Goal: Task Accomplishment & Management: Use online tool/utility

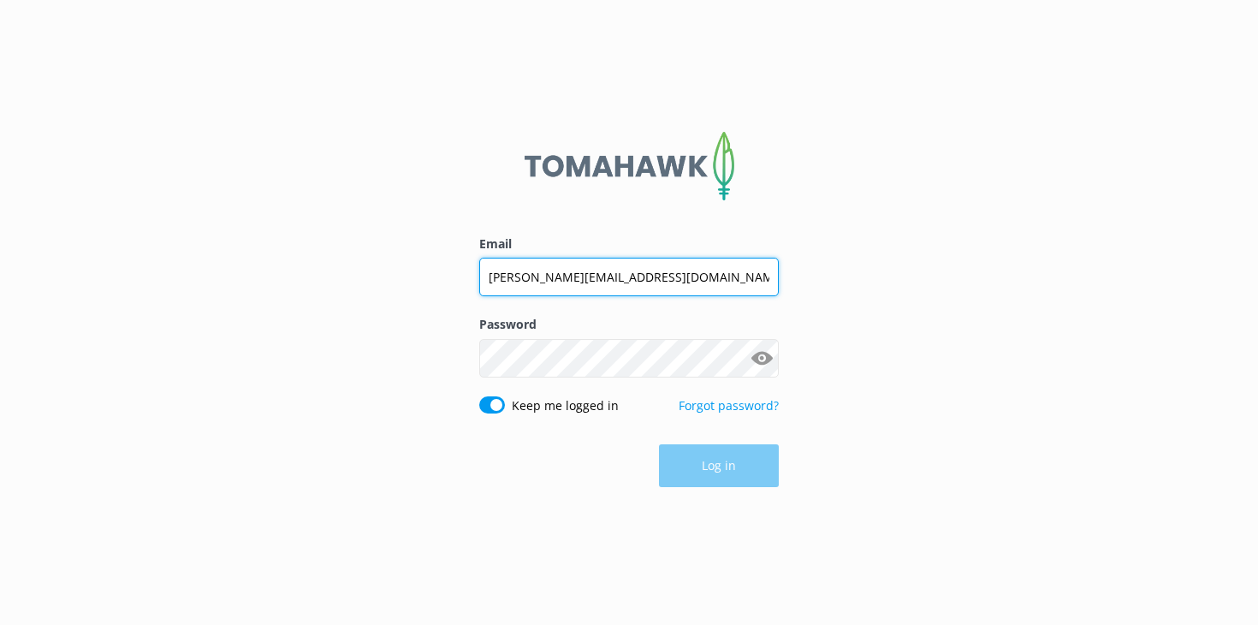
type input "[PERSON_NAME][EMAIL_ADDRESS][DOMAIN_NAME]"
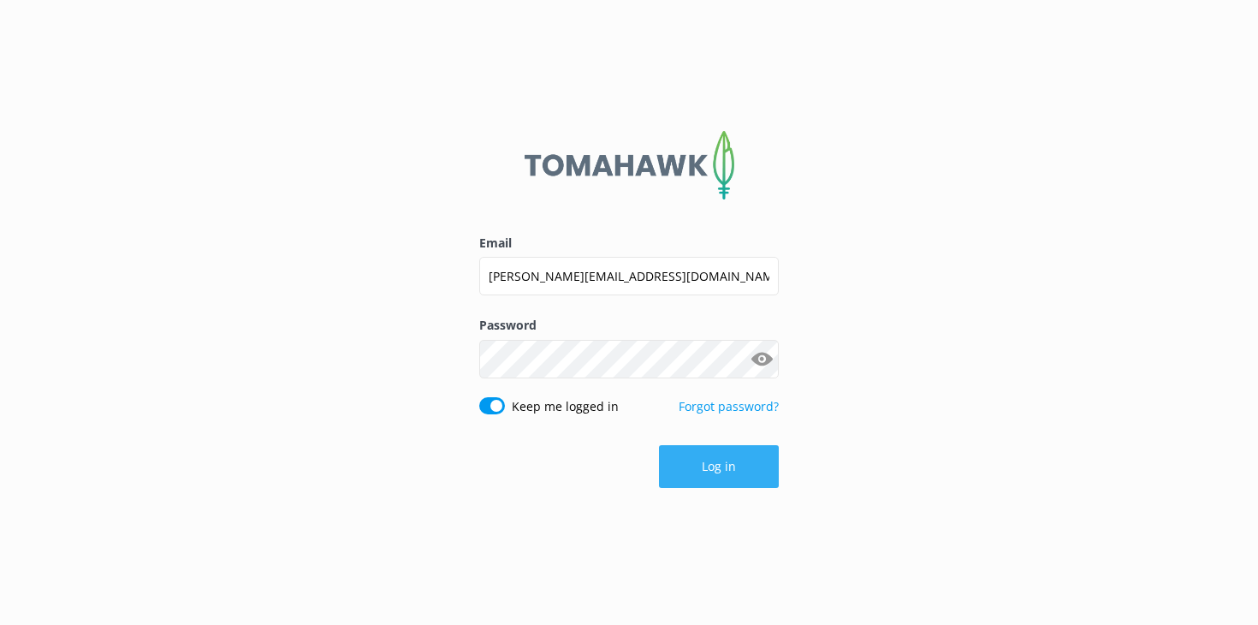
click at [703, 471] on button "Log in" at bounding box center [719, 466] width 120 height 43
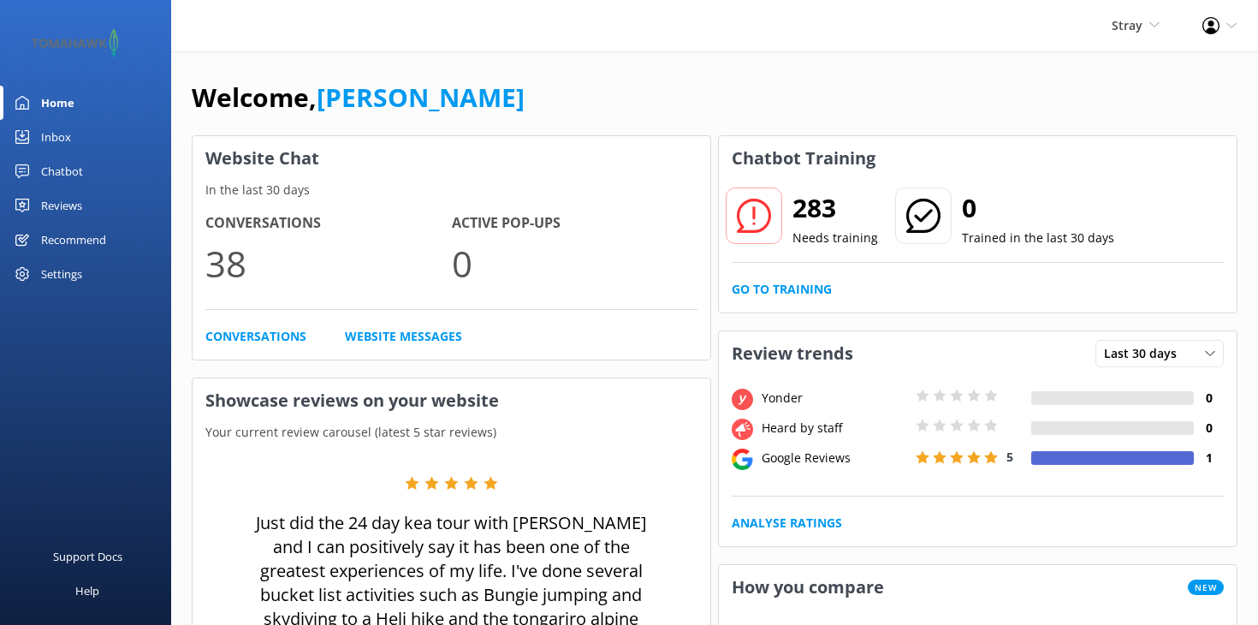
click at [39, 136] on link "Inbox" at bounding box center [85, 137] width 171 height 34
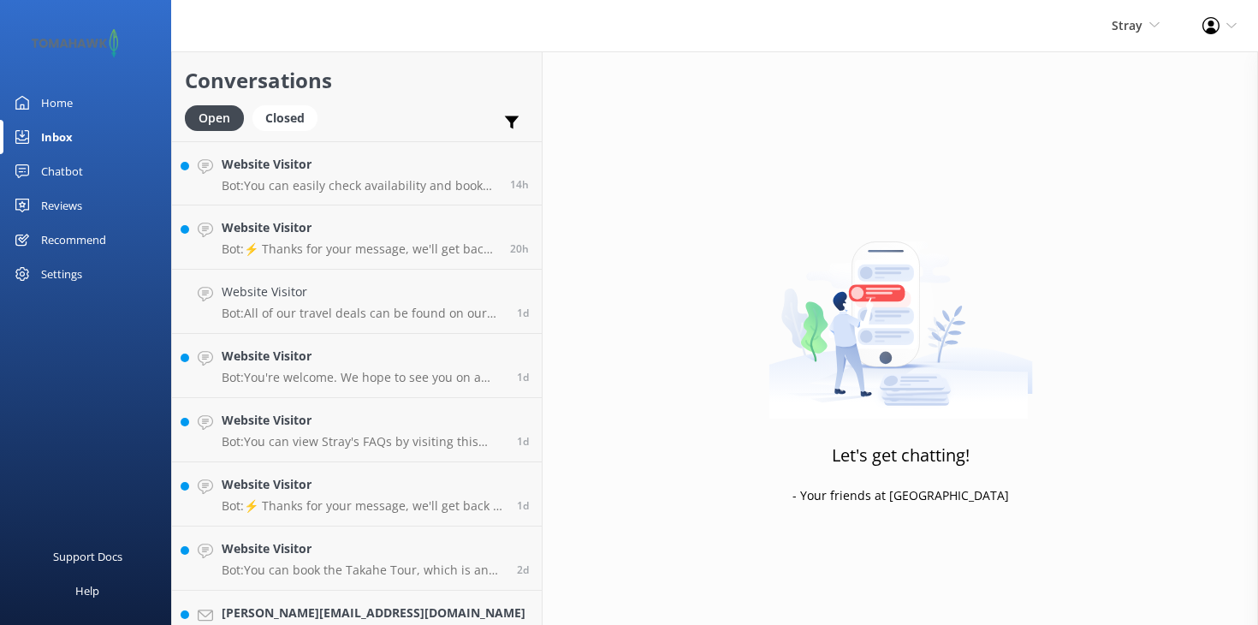
click at [68, 170] on div "Chatbot" at bounding box center [62, 171] width 42 height 34
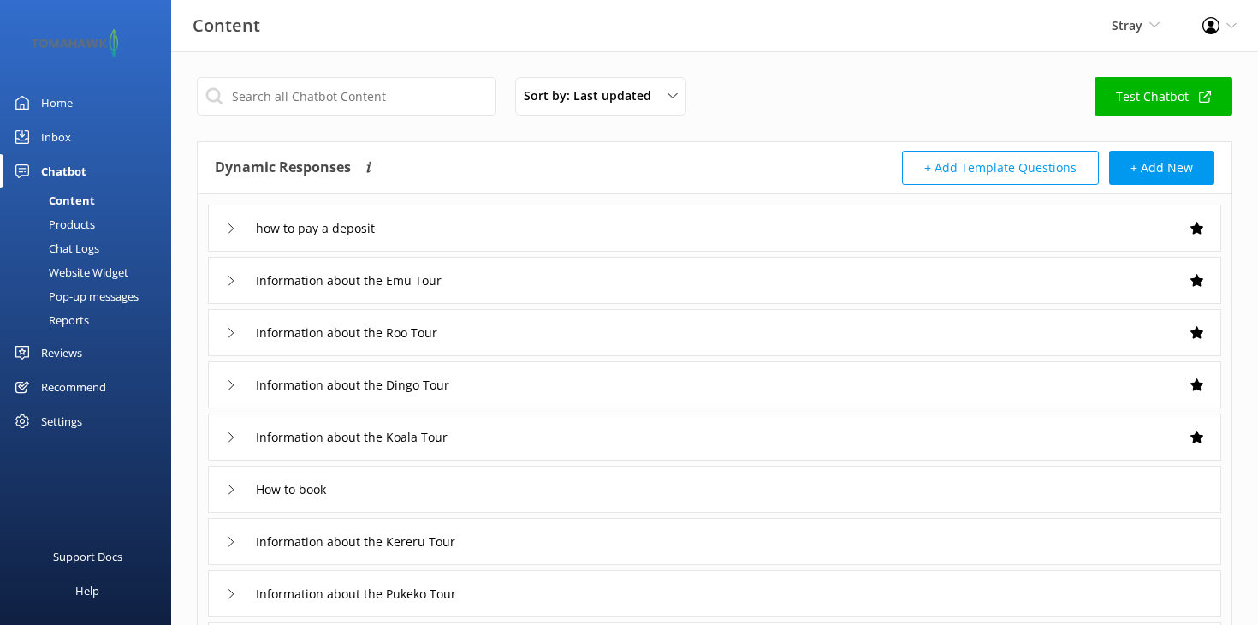
click at [81, 294] on div "Pop-up messages" at bounding box center [74, 296] width 128 height 24
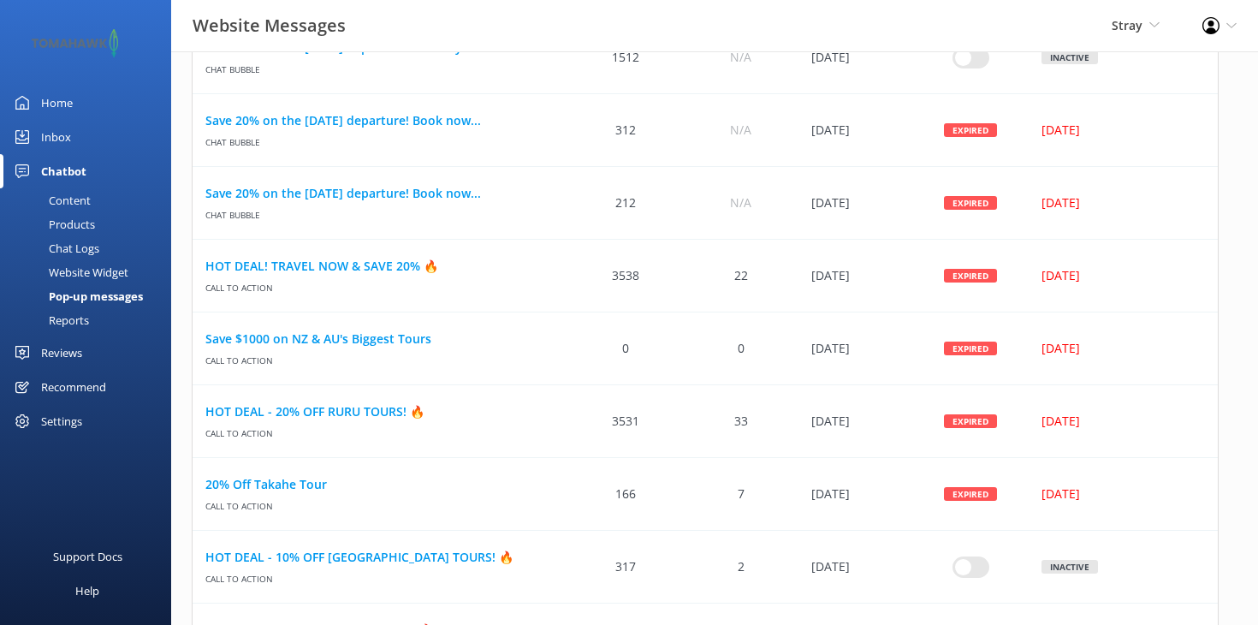
scroll to position [229, 0]
click at [1169, 350] on icon "row" at bounding box center [1169, 347] width 13 height 13
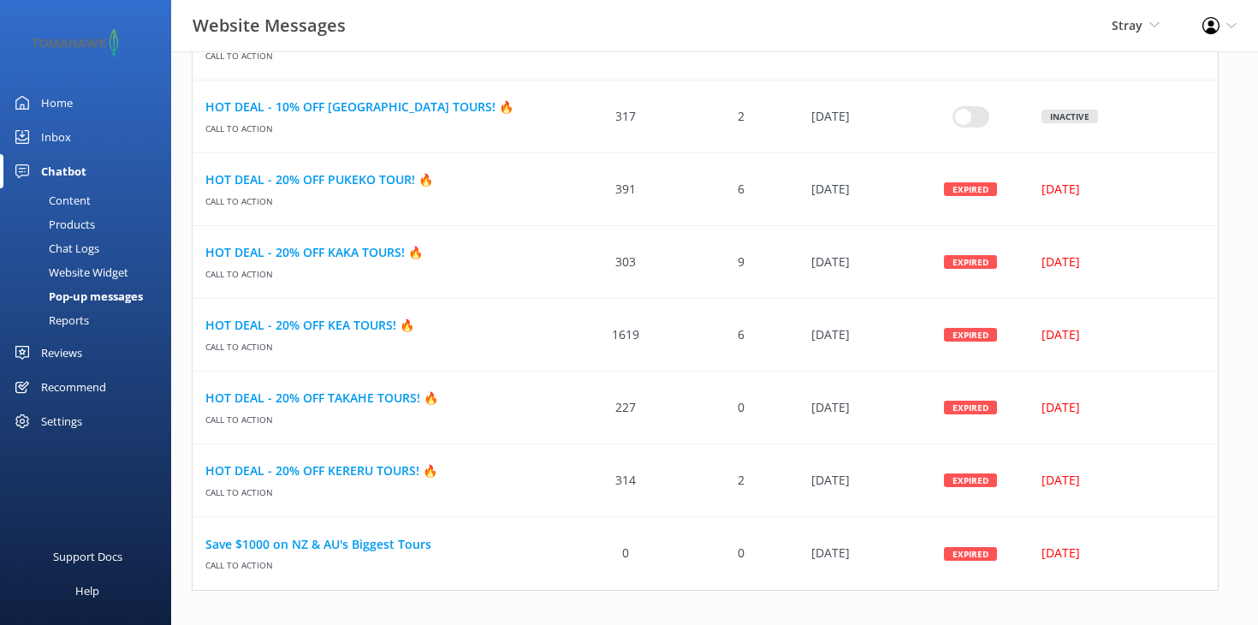
scroll to position [678, 0]
click at [346, 545] on link "Save $1000 on NZ & AU's Biggest Tours" at bounding box center [380, 545] width 350 height 19
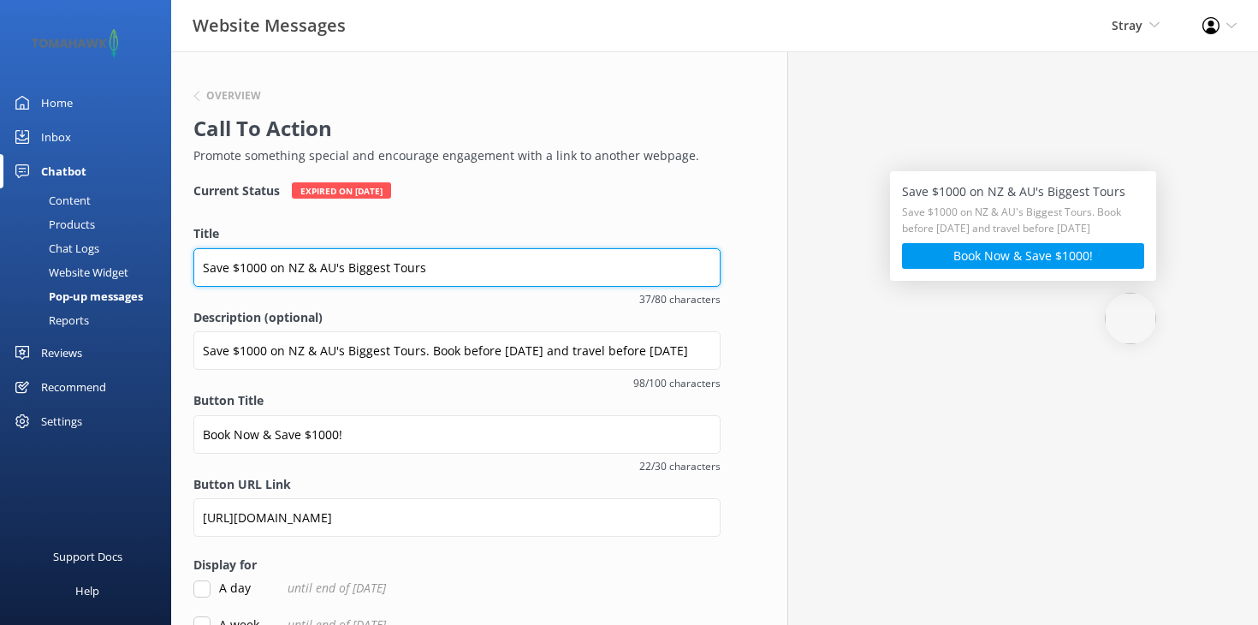
drag, startPoint x: 425, startPoint y: 267, endPoint x: 268, endPoint y: 269, distance: 157.5
click at [268, 269] on input "Save $1000 on NZ & AU's Biggest Tours" at bounding box center [456, 267] width 527 height 39
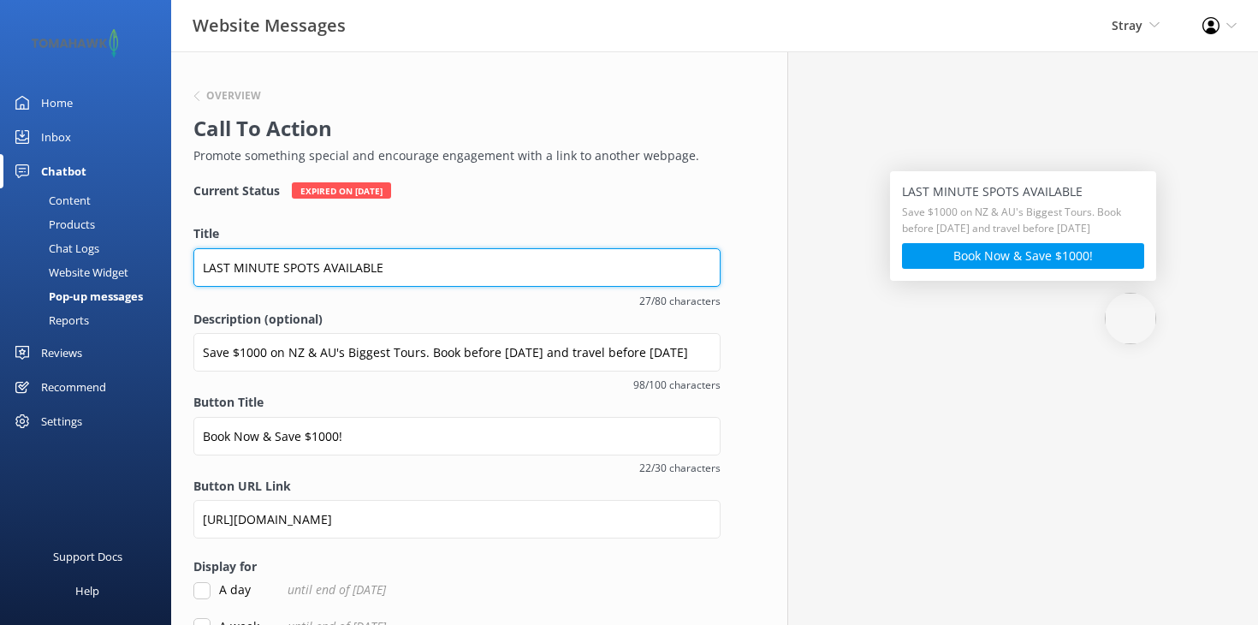
type input "LAST MINUTE SPOTS AVAILABLE"
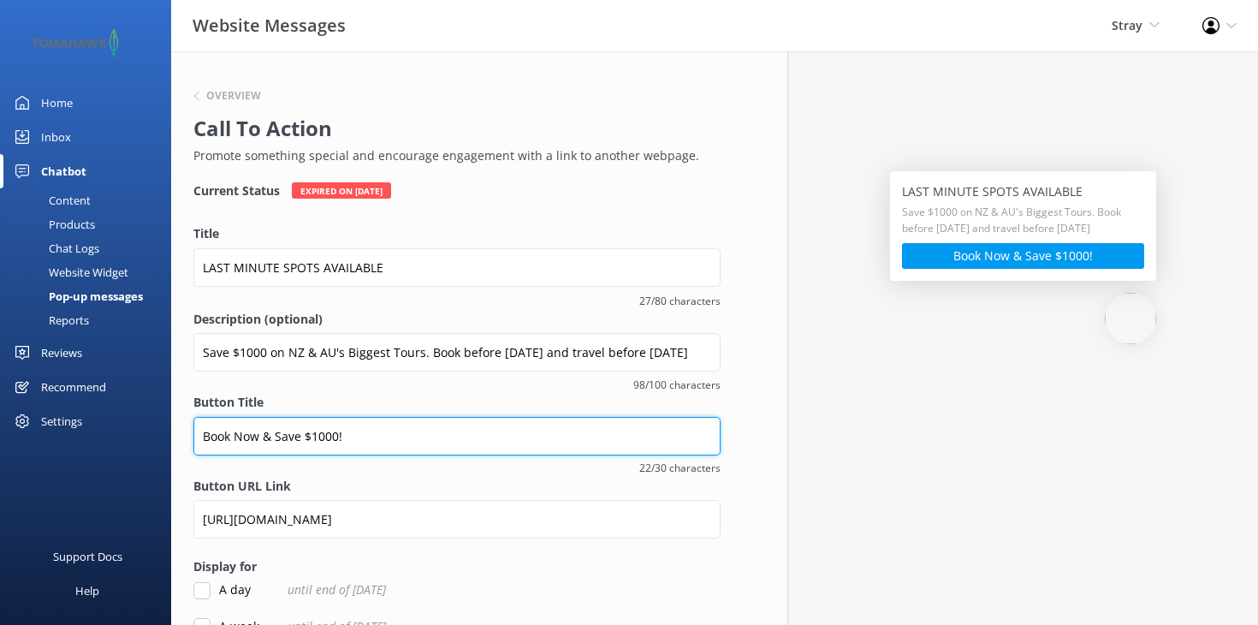
click at [318, 436] on input "Book Now & Save $1000!" at bounding box center [456, 436] width 527 height 39
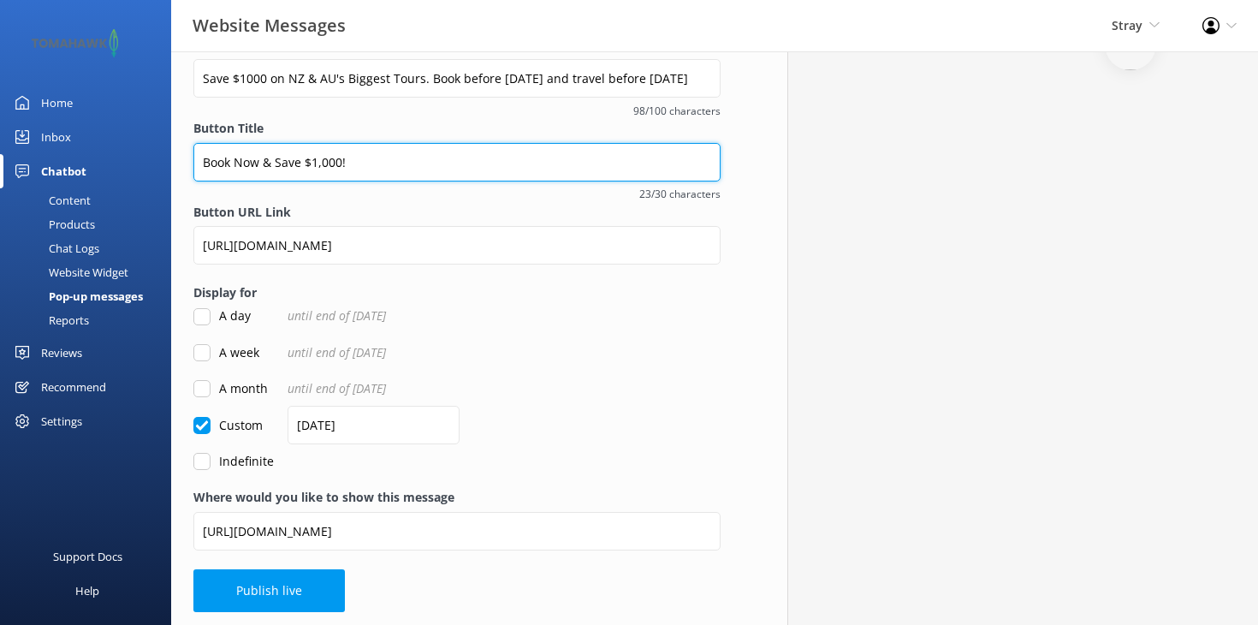
scroll to position [273, 0]
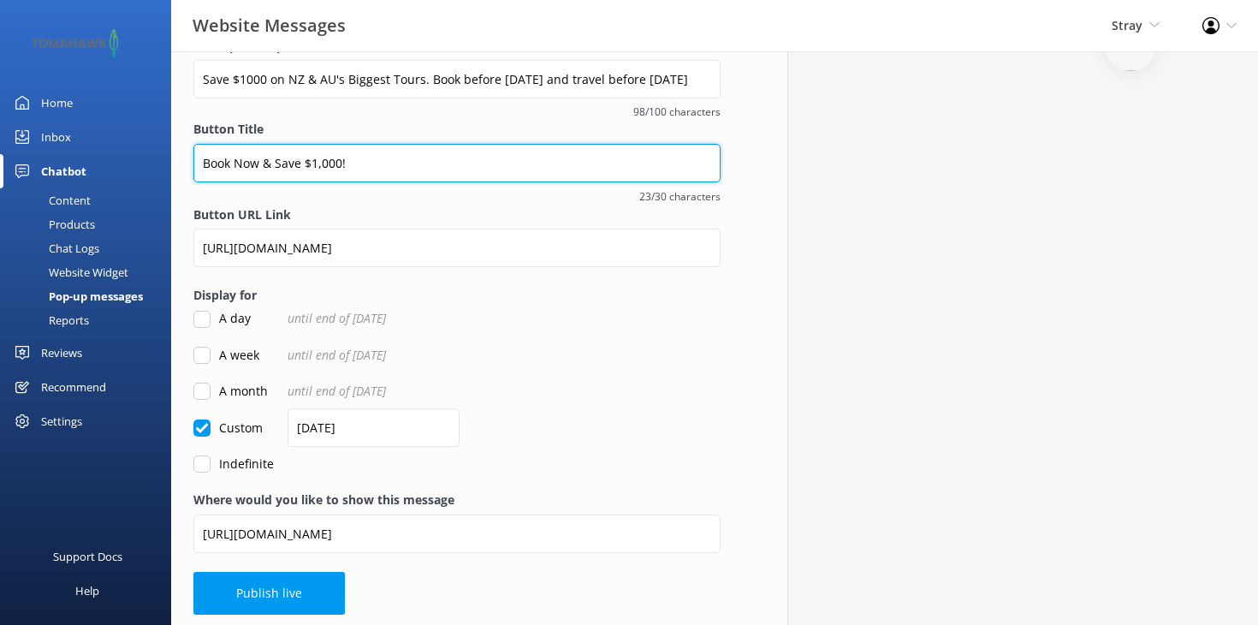
type input "Book Now & Save $1,000!"
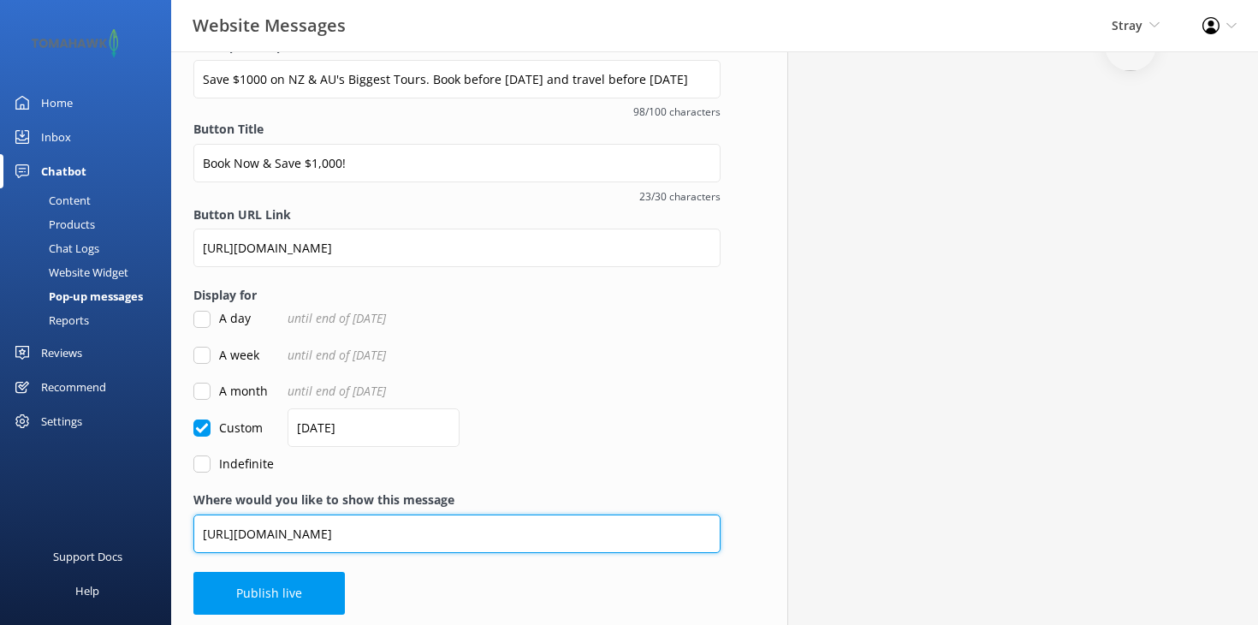
click at [282, 523] on input "[URL][DOMAIN_NAME]" at bounding box center [456, 533] width 527 height 39
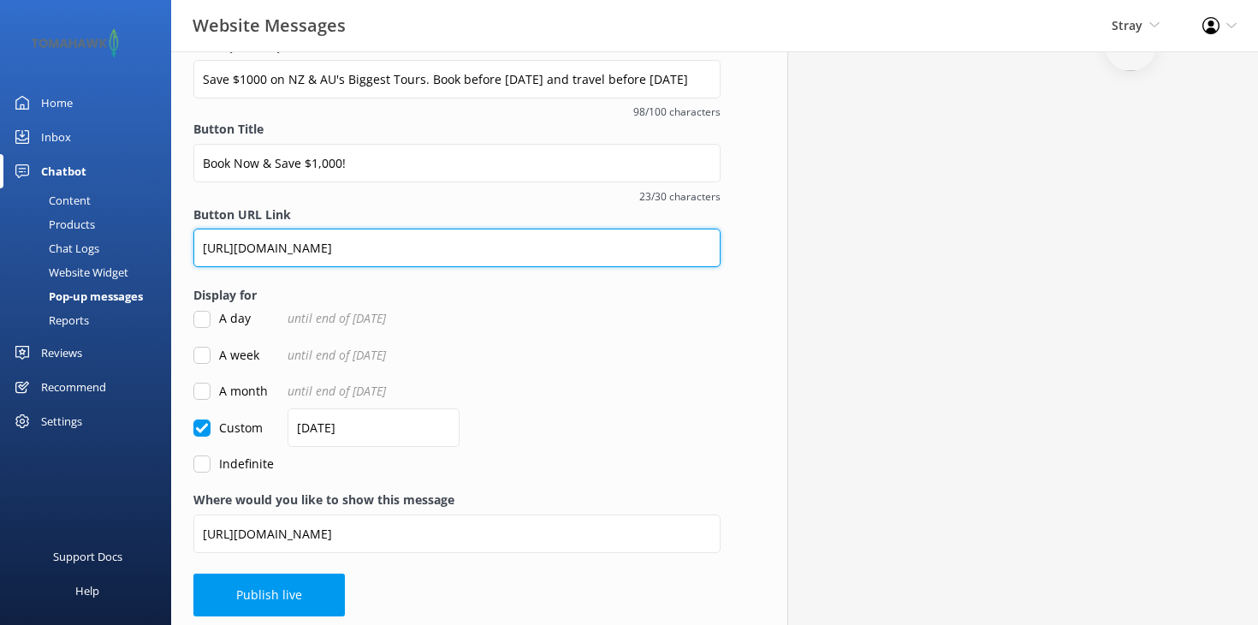
click at [306, 242] on input "[URL][DOMAIN_NAME]" at bounding box center [456, 248] width 527 height 39
paste input "ours/new-zealand/adventure/kea-tour-25-26"
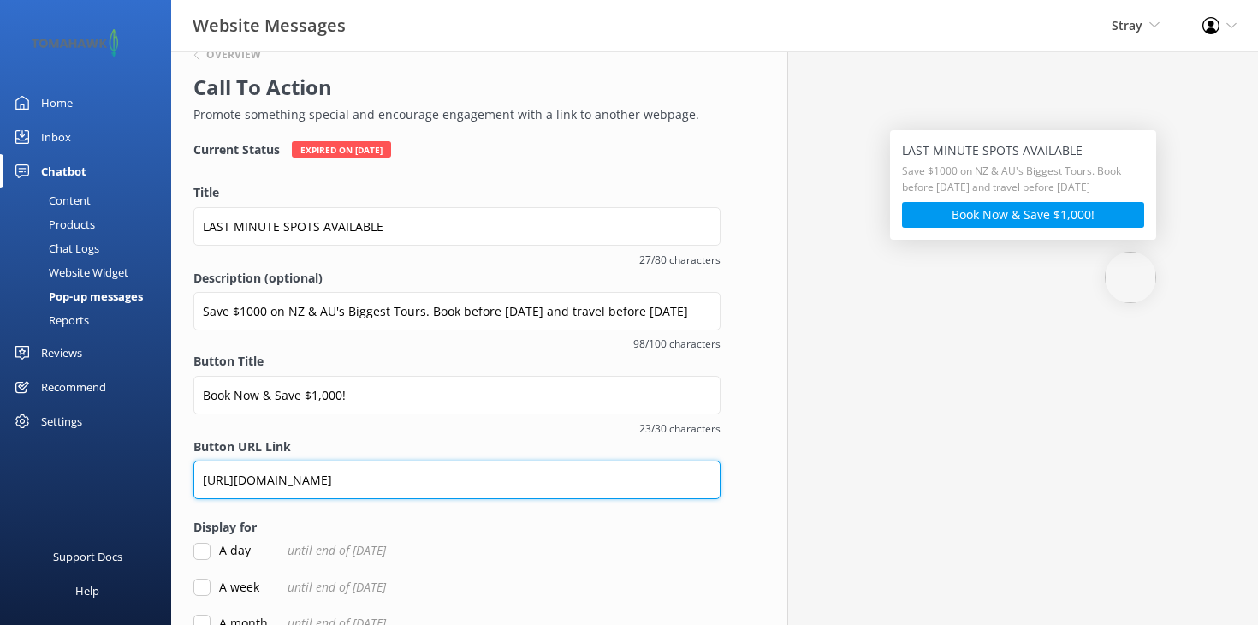
scroll to position [40, 0]
type input "[URL][DOMAIN_NAME]"
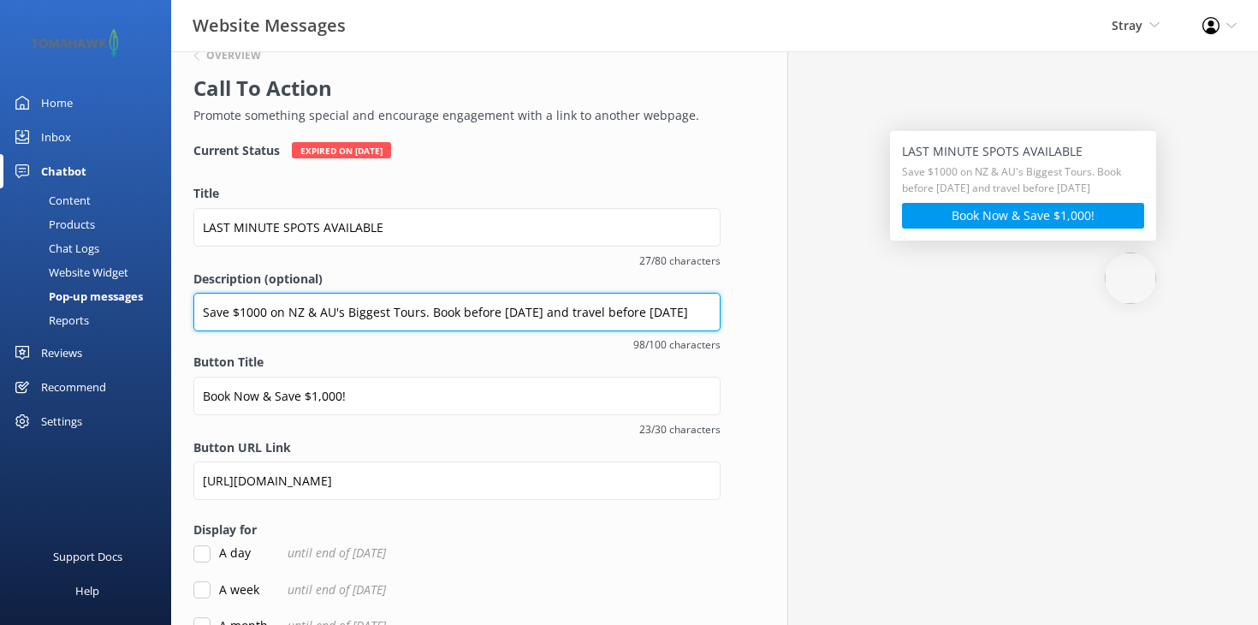
click at [367, 312] on input "Save $1000 on NZ & AU's Biggest Tours. Book before [DATE] and travel before [DA…" at bounding box center [456, 312] width 527 height 39
click at [360, 308] on input "Save $1000 on NZ & AU's Biggest Tours. Book before [DATE] and travel before [DA…" at bounding box center [456, 312] width 527 height 39
drag, startPoint x: 419, startPoint y: 312, endPoint x: 243, endPoint y: 312, distance: 175.5
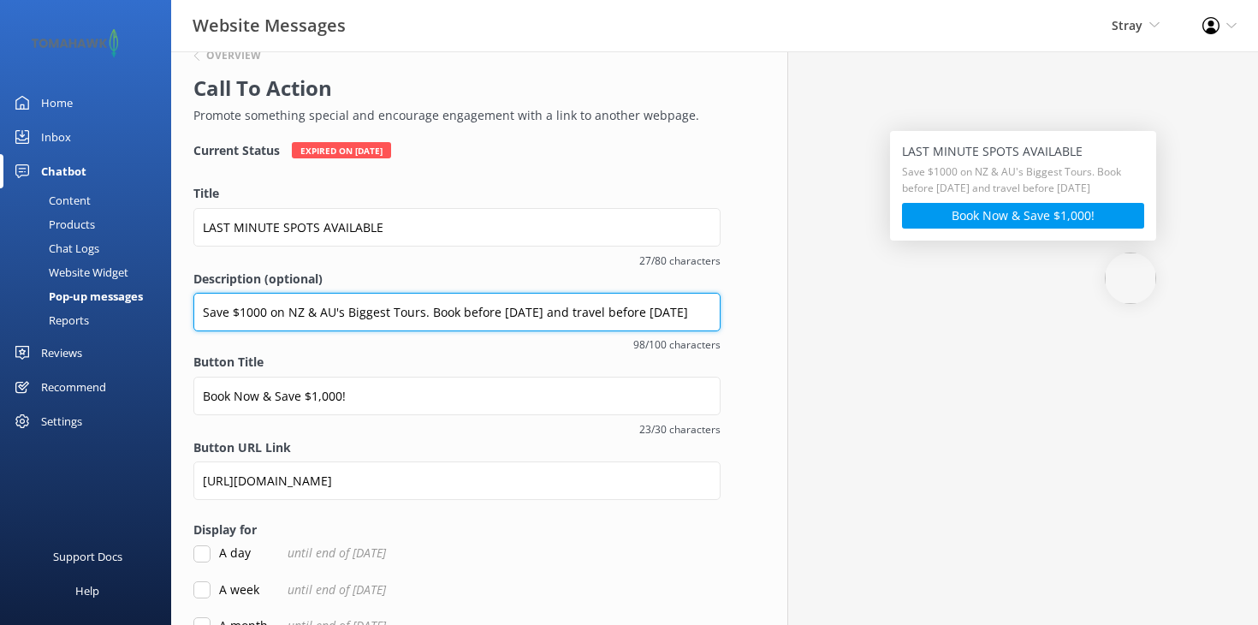
click at [243, 312] on input "Save $1000 on NZ & AU's Biggest Tours. Book before [DATE] and travel before [DA…" at bounding box center [456, 312] width 527 height 39
drag, startPoint x: 437, startPoint y: 311, endPoint x: 491, endPoint y: 312, distance: 54.0
click at [491, 312] on input "Save $1,000 on our epic 24-day adventur. Book before [DATE] and travel before […" at bounding box center [456, 312] width 527 height 39
click at [462, 312] on input "Save $1,000 on our epic 24-day adventur. Book before [DATE] and travel before […" at bounding box center [456, 312] width 527 height 39
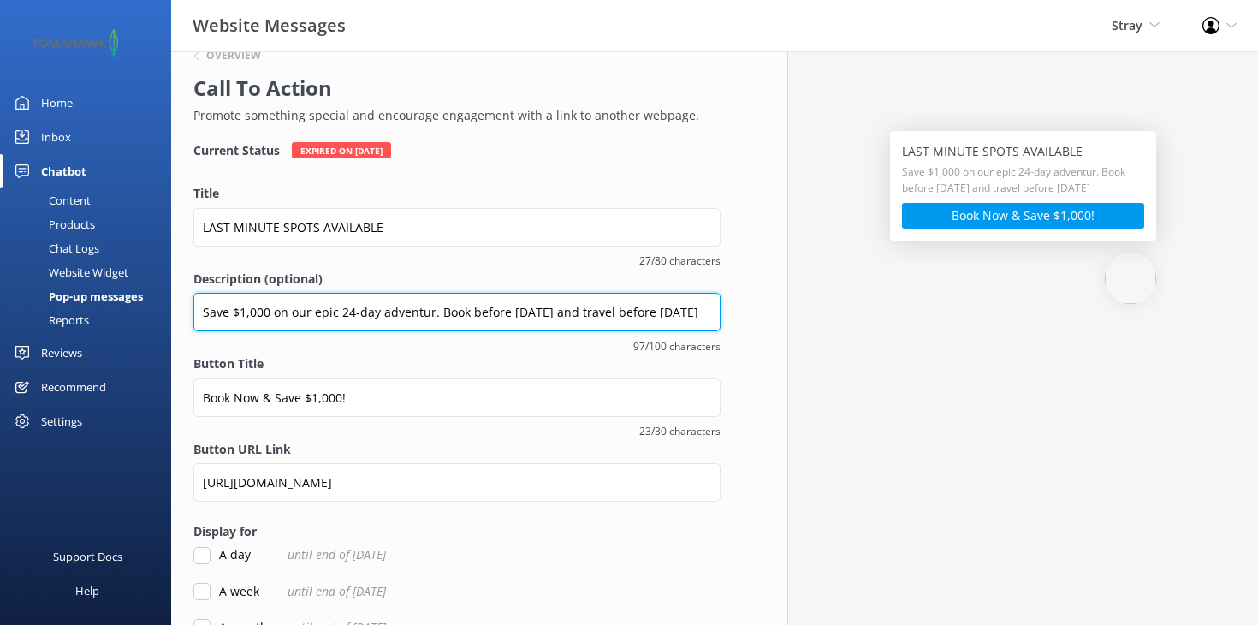
drag, startPoint x: 462, startPoint y: 312, endPoint x: 529, endPoint y: 309, distance: 66.8
click at [529, 309] on input "Save $1,000 on our epic 24-day adventur. Book before [DATE] and travel before […" at bounding box center [456, 312] width 527 height 39
drag, startPoint x: 543, startPoint y: 312, endPoint x: 496, endPoint y: 312, distance: 47.1
click at [496, 312] on input "Save $1,000 on our epic 24-day adventur. Book before [DATE] and travel before […" at bounding box center [456, 312] width 527 height 39
drag, startPoint x: 558, startPoint y: 312, endPoint x: 747, endPoint y: 314, distance: 189.2
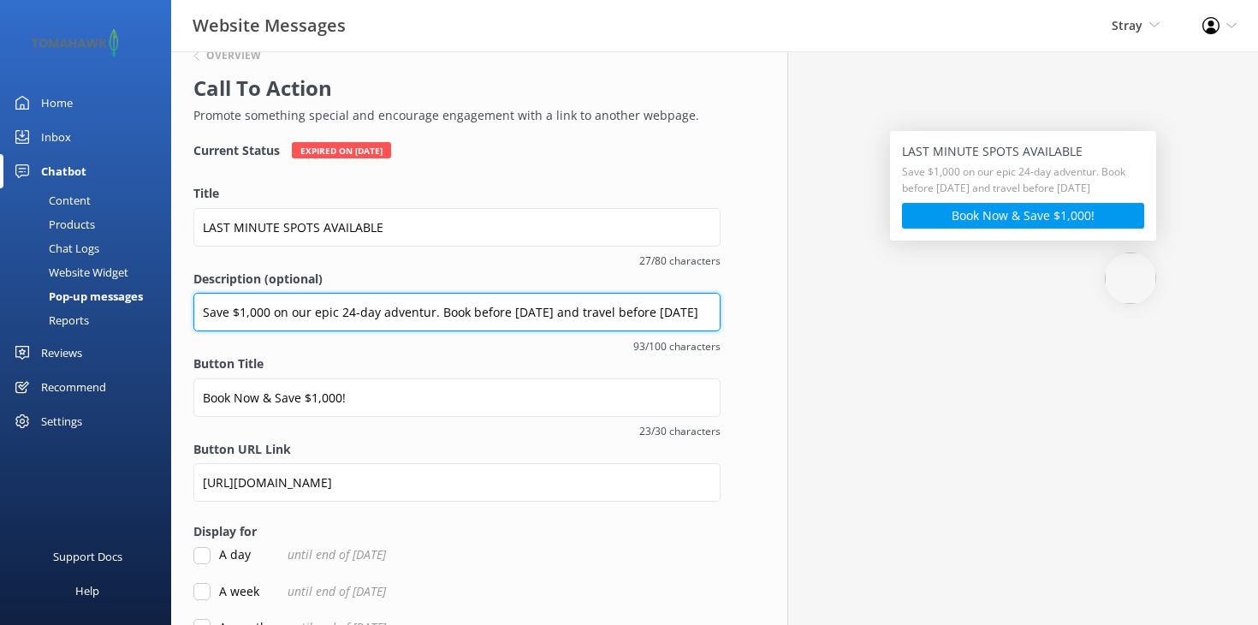
click at [747, 314] on div "Overview Call To Action Promote something special and encourage engagement with…" at bounding box center [457, 440] width 616 height 859
click at [430, 312] on input "Save $1,000 on our epic 24-day adventur. Book before [DATE]!" at bounding box center [456, 312] width 527 height 39
click at [383, 311] on input "Save $1,000 on our epic 24-day adventure that . Book before [DATE]!" at bounding box center [456, 312] width 527 height 39
click at [460, 310] on input "Save $1,000 on our epic 24-day Kea Adventure that . Book before [DATE]!" at bounding box center [456, 312] width 527 height 39
click at [517, 312] on input "Save $1,000 on our epic 24-day Kea Adventure Tour that . Book before [DATE]!" at bounding box center [456, 312] width 527 height 39
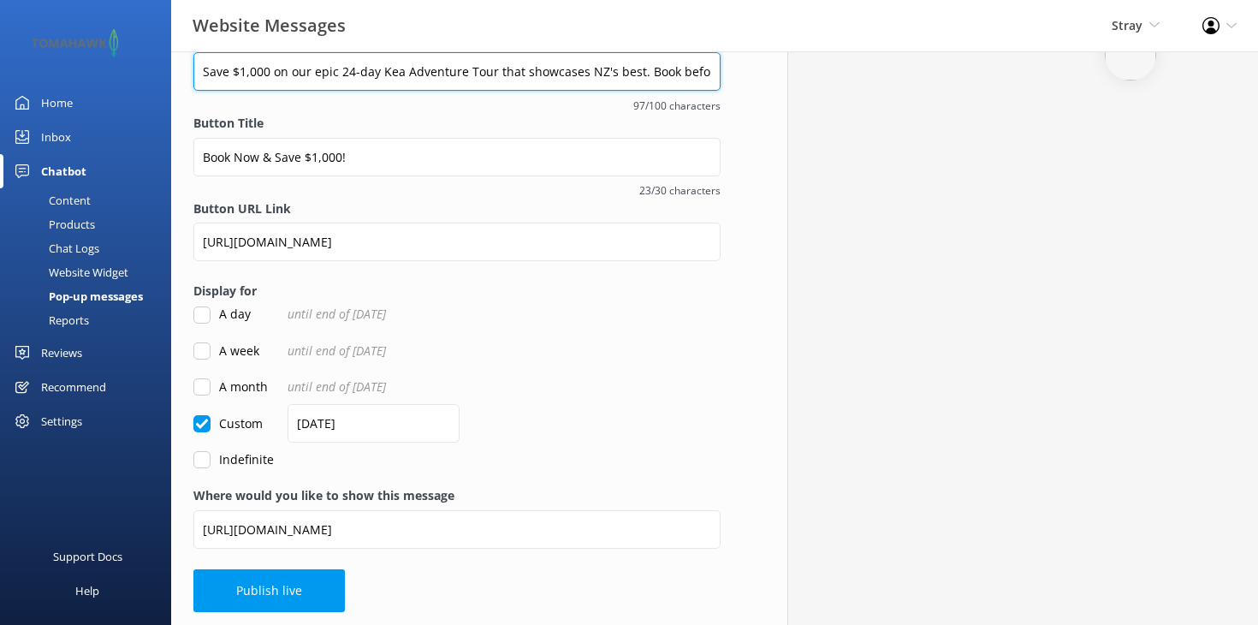
scroll to position [280, 0]
type input "Save $1,000 on our epic 24-day Kea Adventure Tour that showcases NZ's best. Boo…"
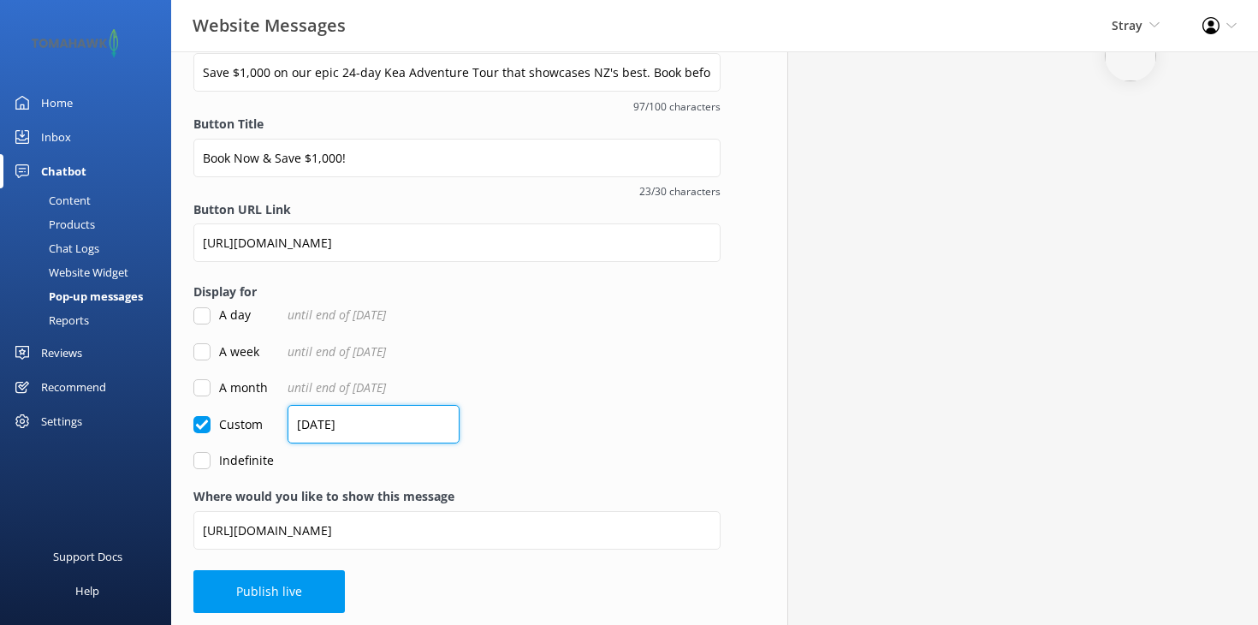
click at [348, 423] on input "[DATE]" at bounding box center [374, 424] width 172 height 39
click at [367, 424] on input "[DATE]" at bounding box center [374, 424] width 172 height 39
click at [323, 423] on input "[DATE]" at bounding box center [374, 424] width 172 height 39
click at [202, 347] on input "A week" at bounding box center [201, 351] width 17 height 17
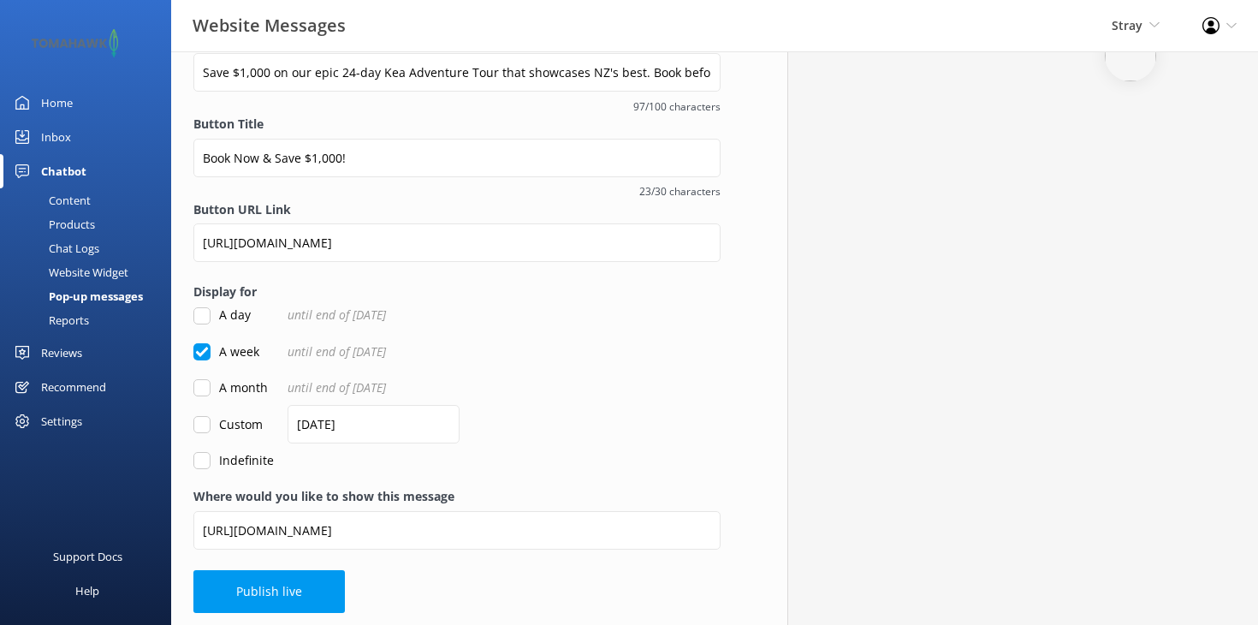
checkbox input "true"
checkbox input "false"
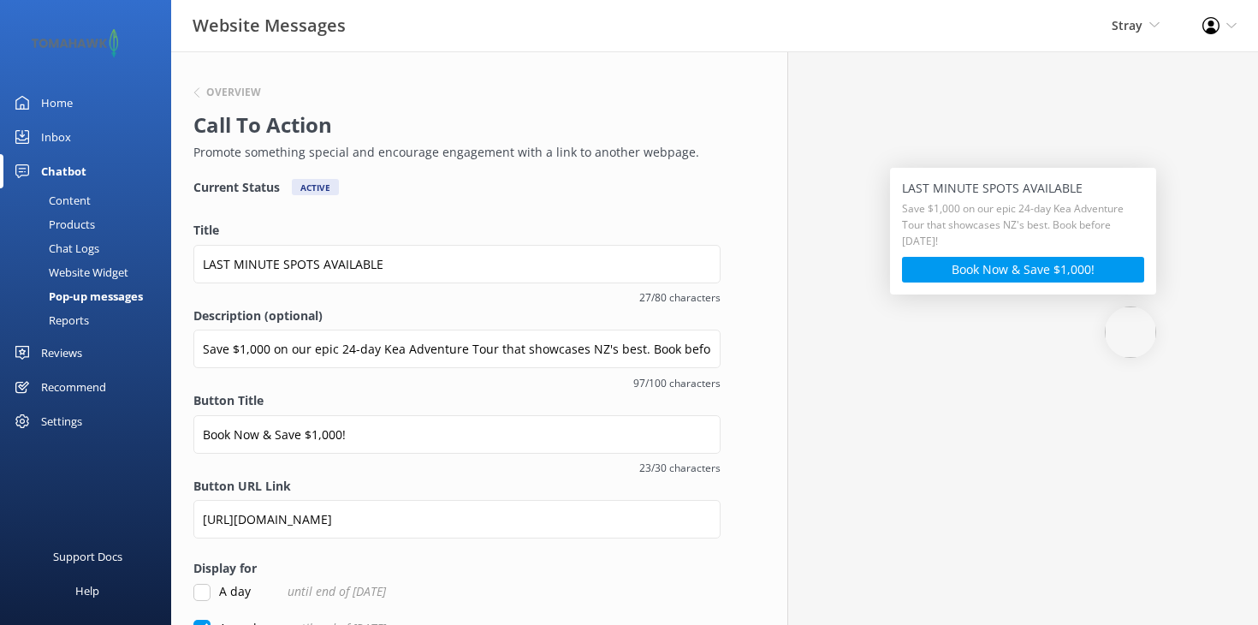
scroll to position [3, 0]
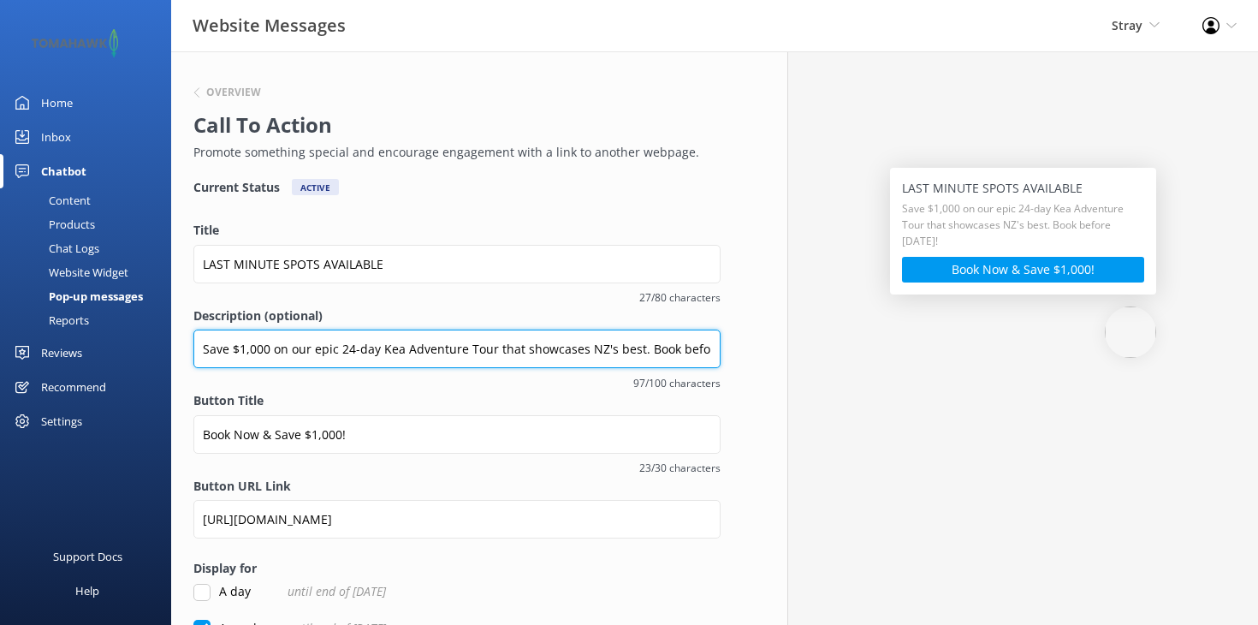
click at [693, 353] on input "Save $1,000 on our epic 24-day Kea Adventure Tour that showcases NZ's best. Boo…" at bounding box center [456, 349] width 527 height 39
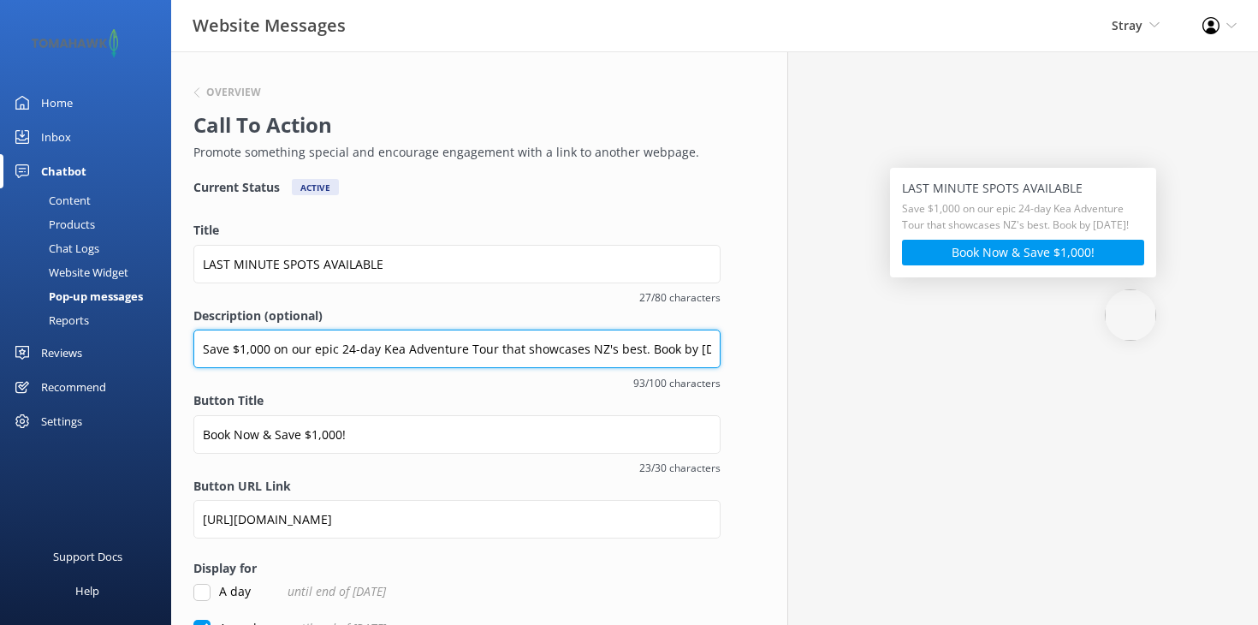
type input "Save $1,000 on our epic 24-day Kea Adventure Tour that showcases NZ's best. Boo…"
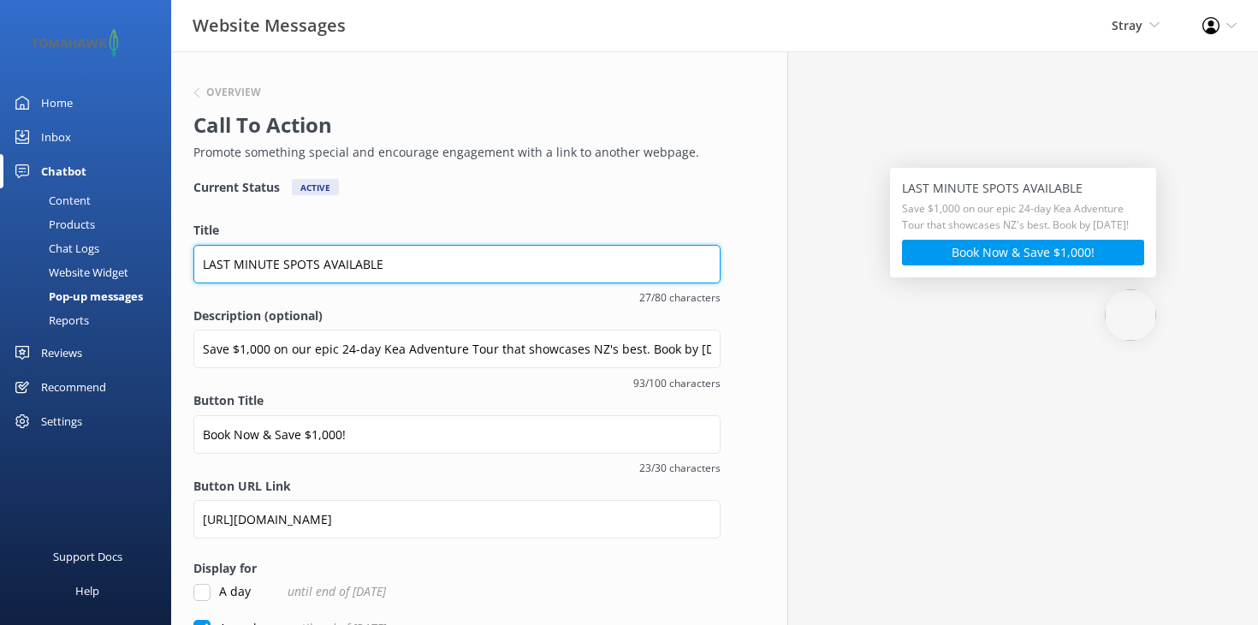
click at [301, 259] on input "LAST MINUTE SPOTS AVAILABLE" at bounding box center [456, 264] width 527 height 39
click at [415, 270] on input "LAST MINUTE SPOTS AVAILABLE" at bounding box center [456, 264] width 527 height 39
click at [411, 270] on input "LAST MINUTE SPOTS AVAILABLE" at bounding box center [456, 264] width 527 height 39
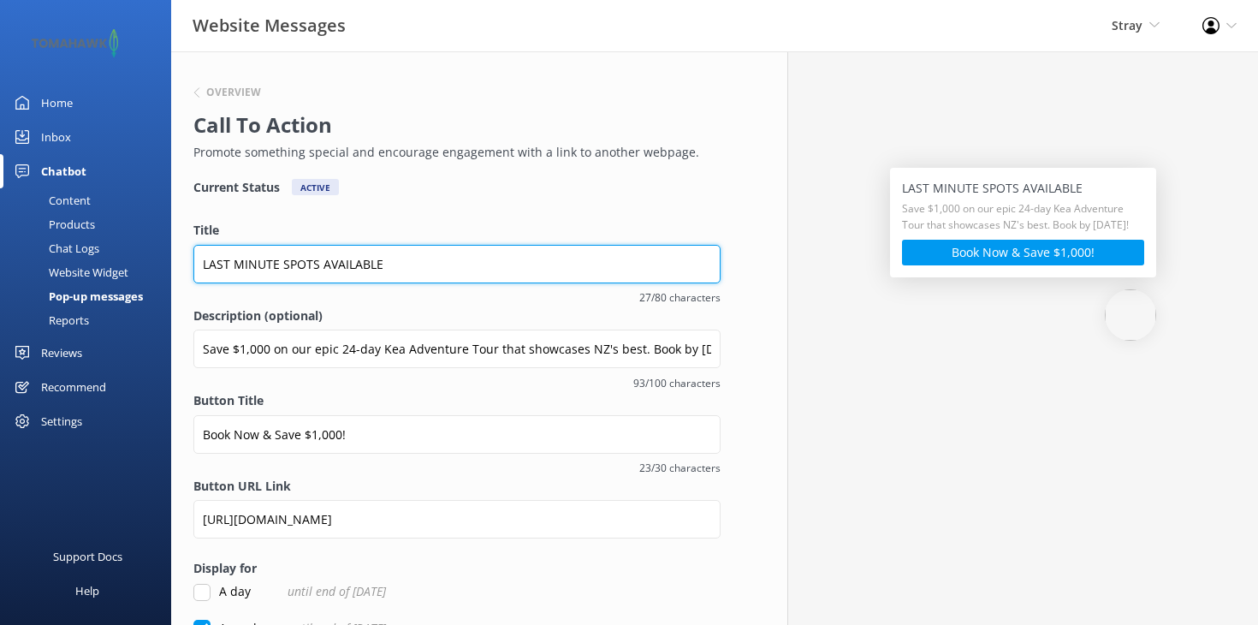
click at [411, 262] on input "LAST MINUTE SPOTS AVAILABLE" at bounding box center [456, 264] width 527 height 39
click at [370, 260] on input "LAST MINUTE SPOTS AVAILABLE" at bounding box center [456, 264] width 527 height 39
click at [388, 260] on input "LAST MINUTE SPOTS AVAILABLE" at bounding box center [456, 264] width 527 height 39
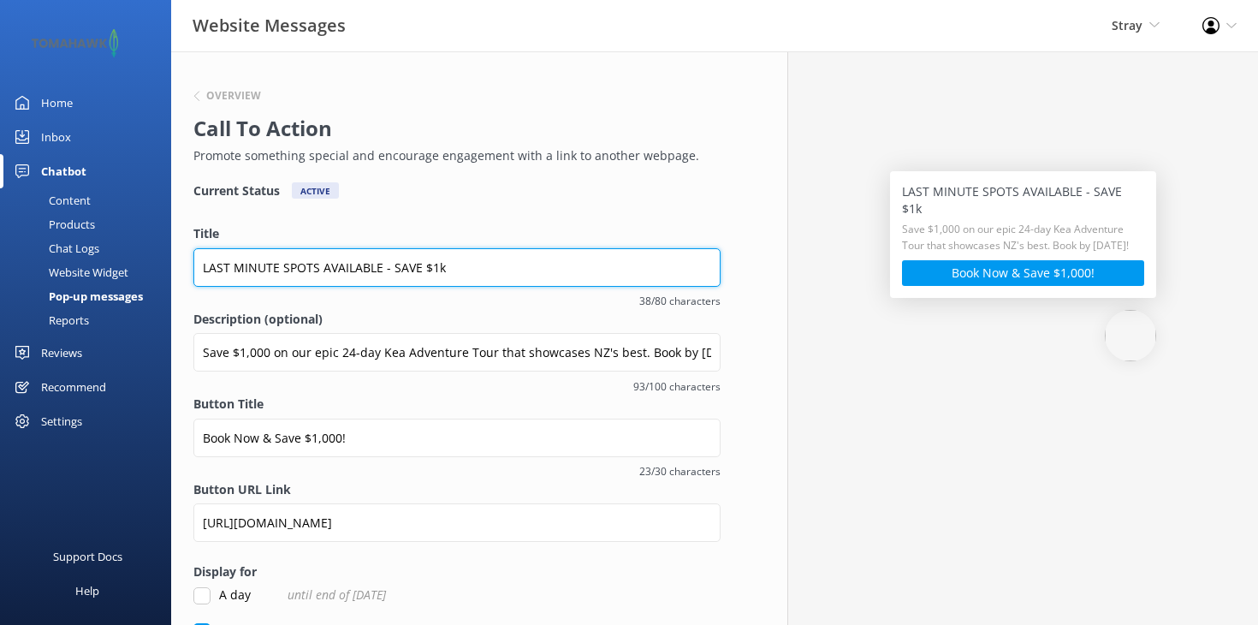
scroll to position [0, 0]
type input "LAST MINUTE SPOTS AVAILABLE - SAVE $1k"
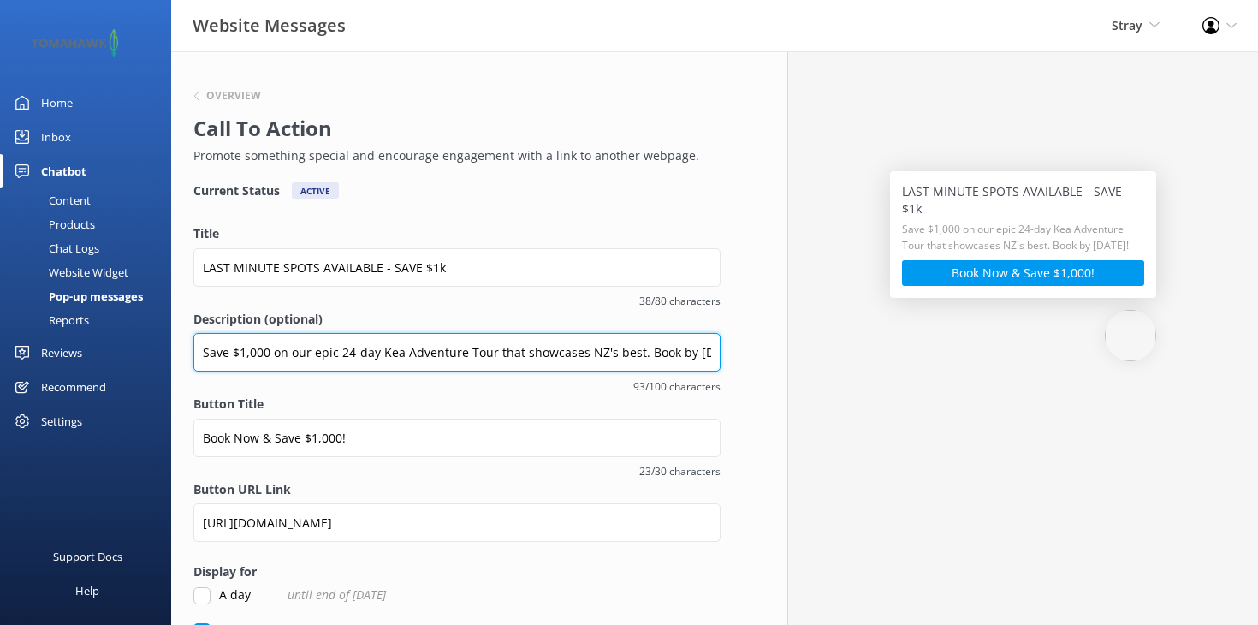
drag, startPoint x: 640, startPoint y: 354, endPoint x: 734, endPoint y: 357, distance: 93.4
click at [734, 357] on div "Overview Call To Action Promote something special and encourage engagement with…" at bounding box center [457, 480] width 572 height 859
click at [496, 354] on input "Save $1,000 on our epic 24-day Kea Adventure Tour that showcases NZ's best" at bounding box center [456, 352] width 527 height 39
click at [621, 349] on input "Save $1,000 on our epic 24-day Kea Adventure Tour departing [DATE]. that showca…" at bounding box center [456, 352] width 527 height 39
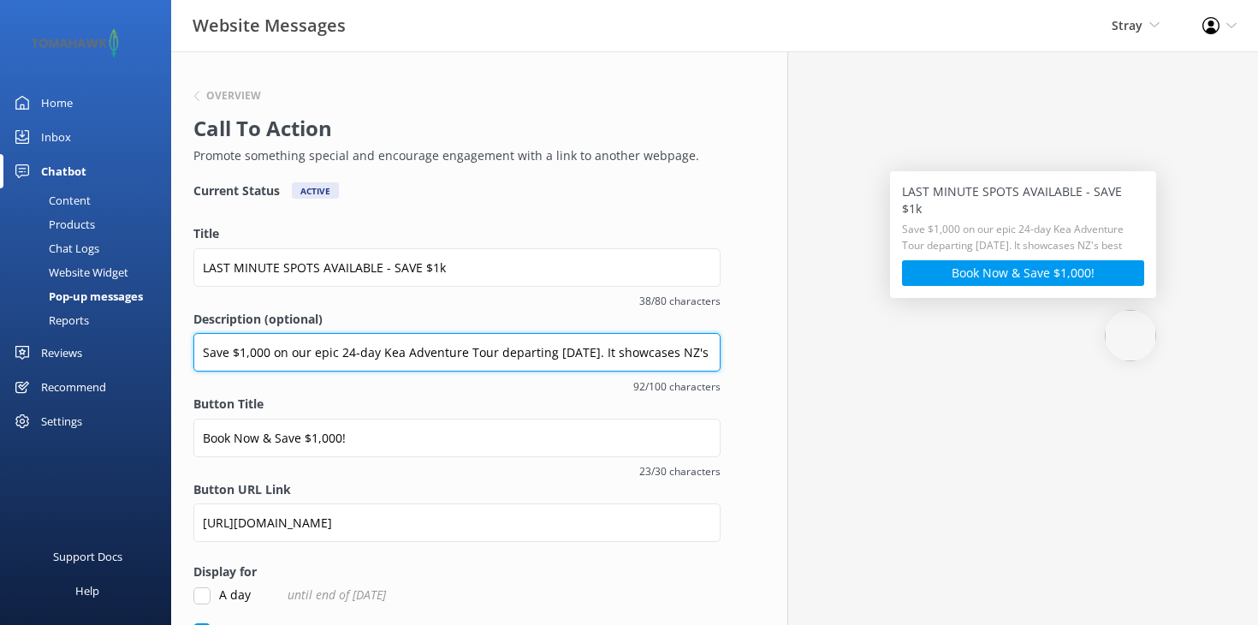
drag, startPoint x: 604, startPoint y: 350, endPoint x: 766, endPoint y: 349, distance: 161.8
click at [766, 349] on div "Overview Call To Action Promote something special and encourage engagement with…" at bounding box center [715, 480] width 1132 height 859
click at [711, 354] on input "Save $1,000 on our epic 24-day Kea Adventure Tour departing [DATE]. It showcase…" at bounding box center [456, 352] width 527 height 39
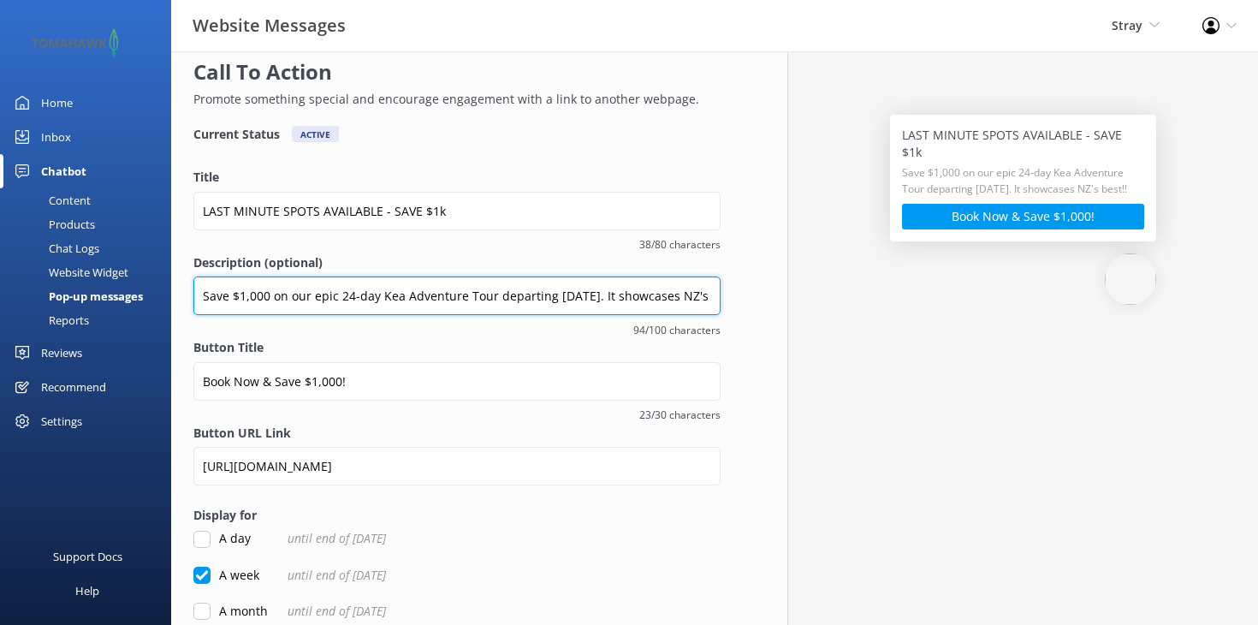
scroll to position [64, 0]
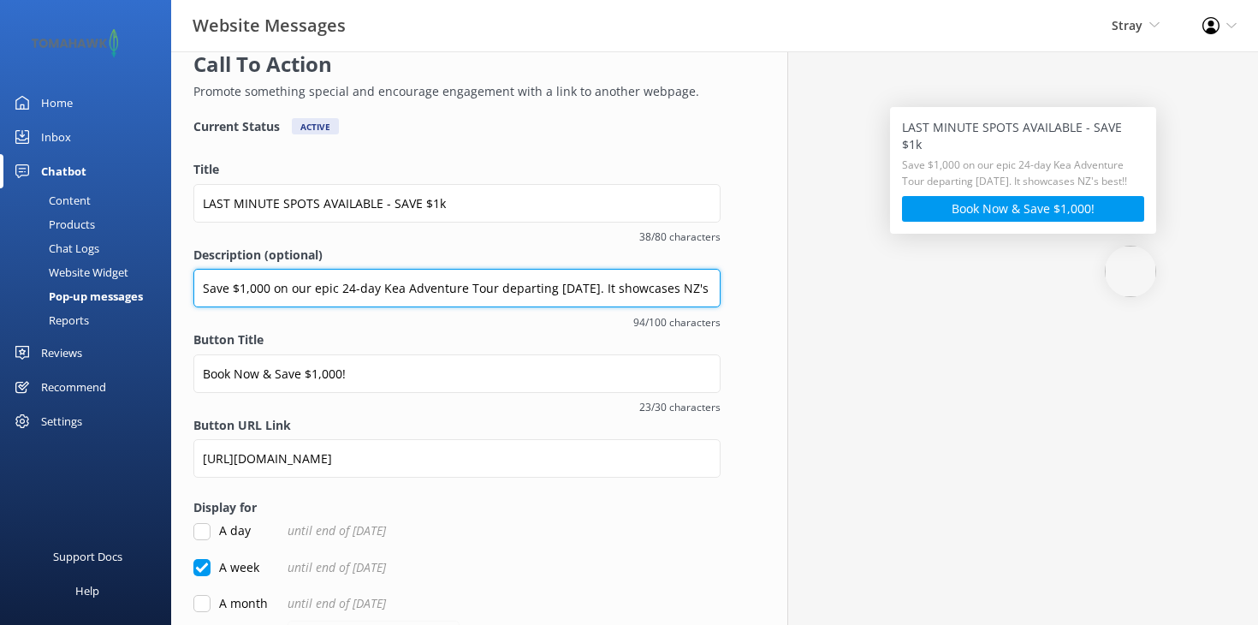
type input "Save $1,000 on our epic 24-day Kea Adventure Tour departing [DATE]. It showcase…"
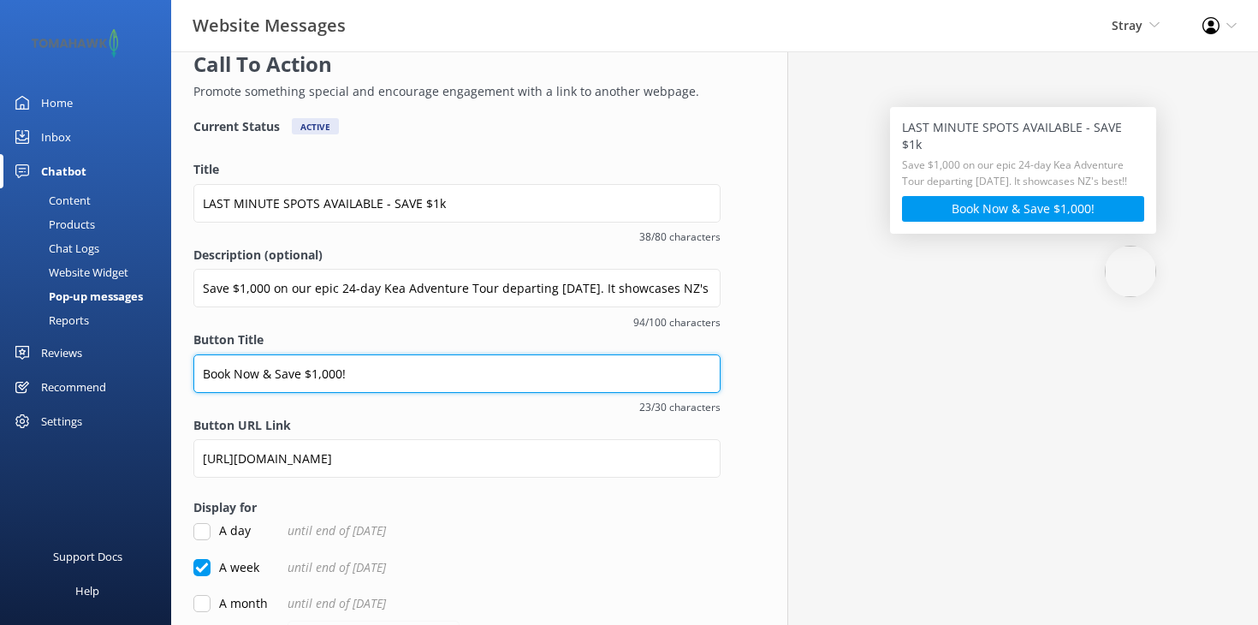
click at [468, 369] on input "Book Now & Save $1,000!" at bounding box center [456, 373] width 527 height 39
drag, startPoint x: 271, startPoint y: 372, endPoint x: 173, endPoint y: 372, distance: 97.6
click at [173, 372] on div "Overview Call To Action Promote something special and encourage engagement with…" at bounding box center [457, 416] width 572 height 859
type input "I Want To Save $1,000"
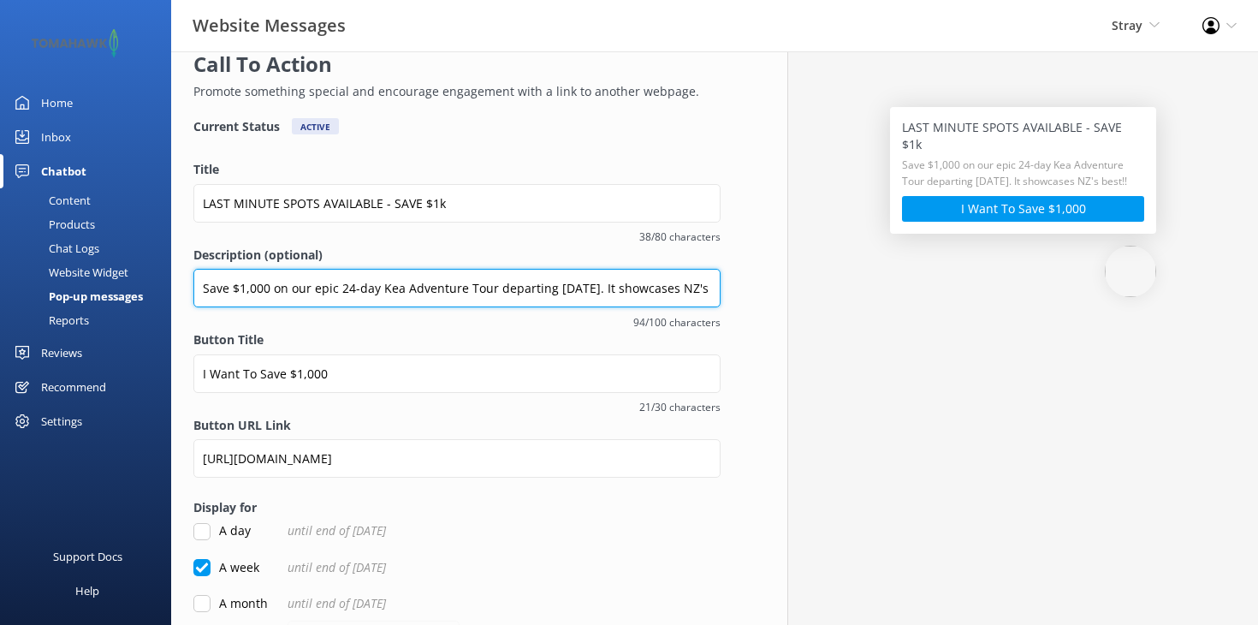
click at [350, 288] on input "Save $1,000 on our epic 24-day Kea Adventure Tour departing [DATE]. It showcase…" at bounding box center [456, 288] width 527 height 39
drag, startPoint x: 678, startPoint y: 288, endPoint x: 605, endPoint y: 286, distance: 72.8
click at [605, 286] on input "Save $1,000 on our epic 23-day Kea Adventure Tour departing [DATE]. It showcase…" at bounding box center [456, 288] width 527 height 39
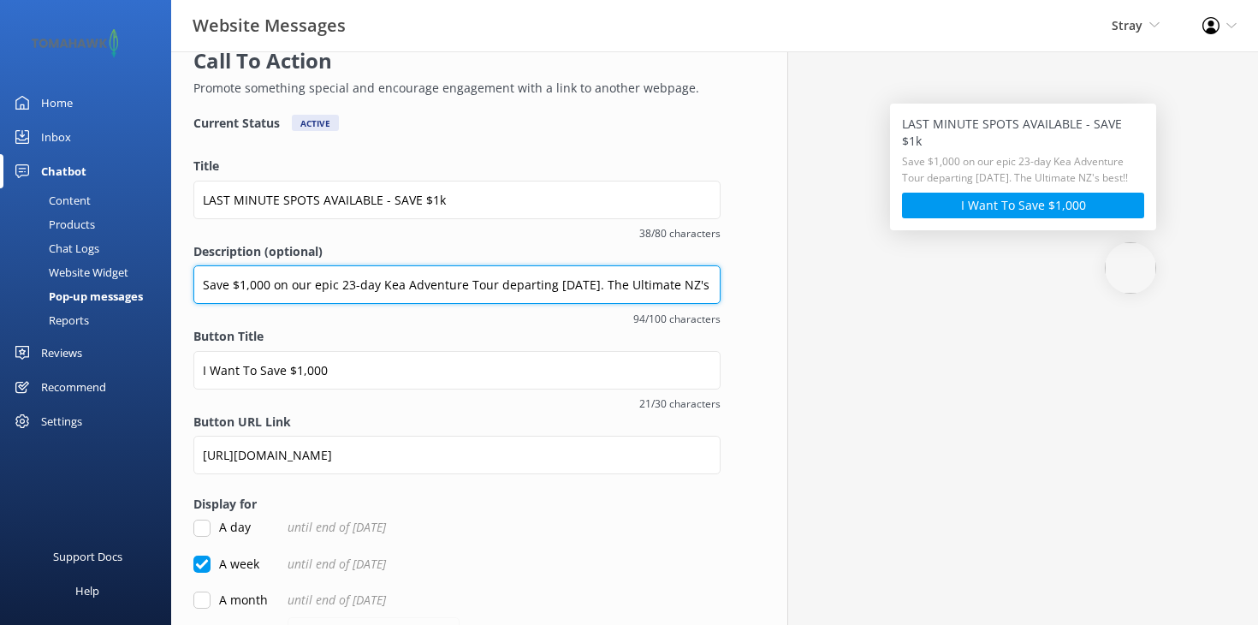
drag, startPoint x: 704, startPoint y: 285, endPoint x: 760, endPoint y: 288, distance: 56.6
click at [761, 289] on div "Overview Call To Action Promote something special and encourage engagement with…" at bounding box center [457, 413] width 616 height 859
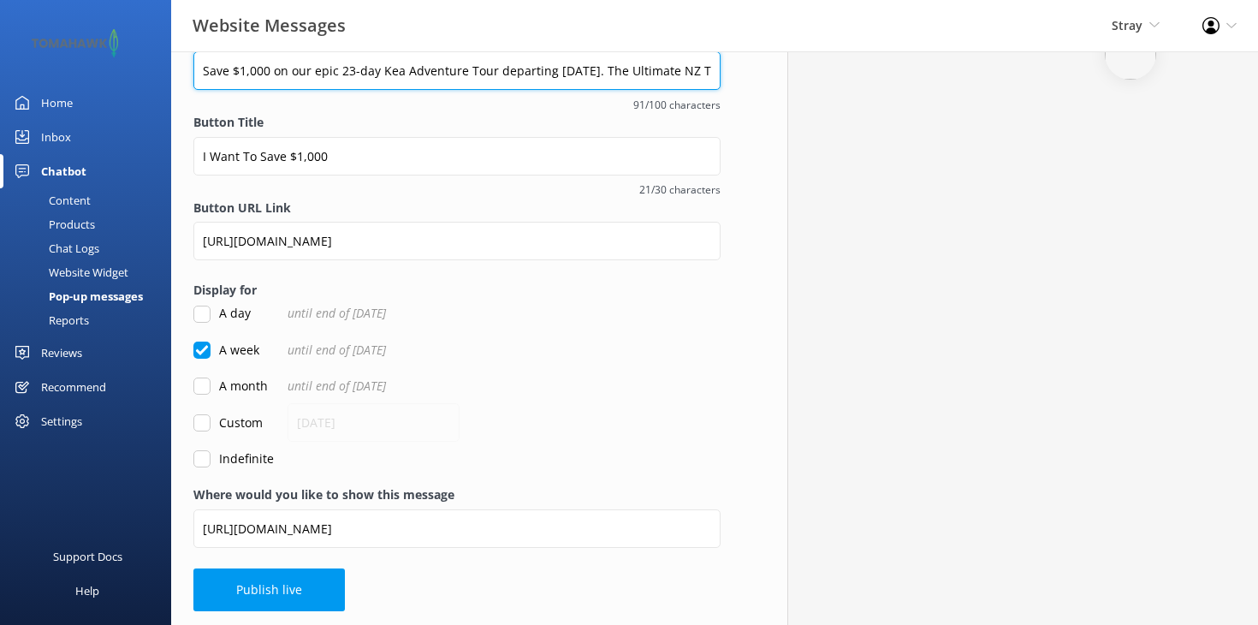
scroll to position [280, 0]
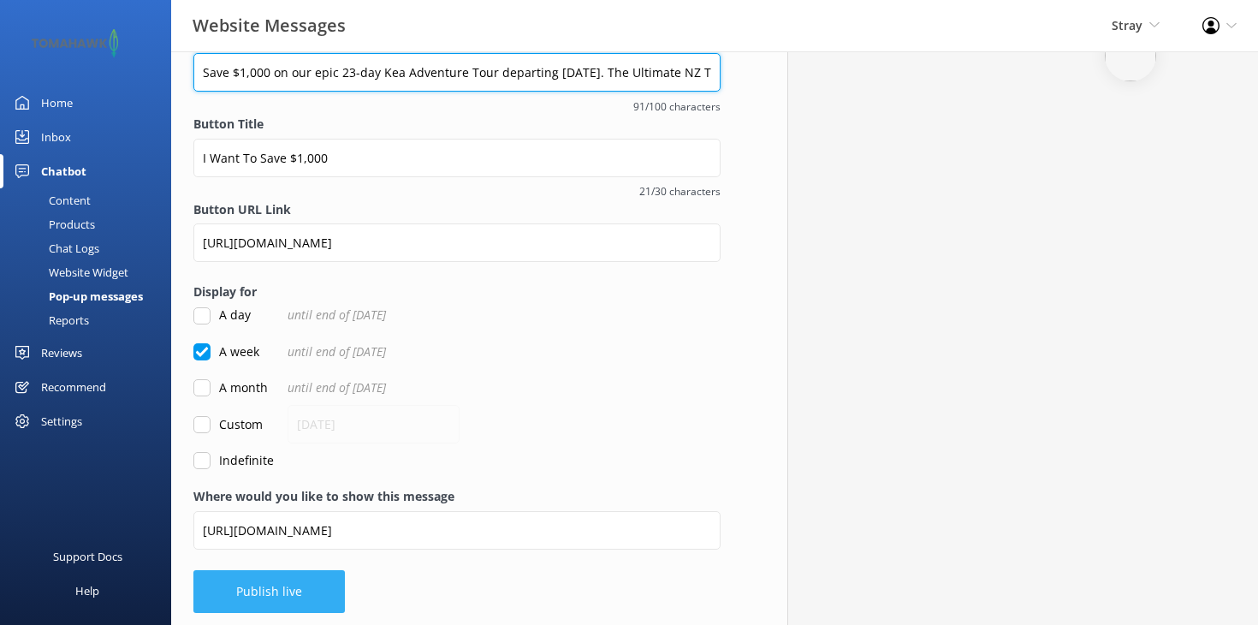
type input "Save $1,000 on our epic 23-day Kea Adventure Tour departing [DATE]. The Ultimat…"
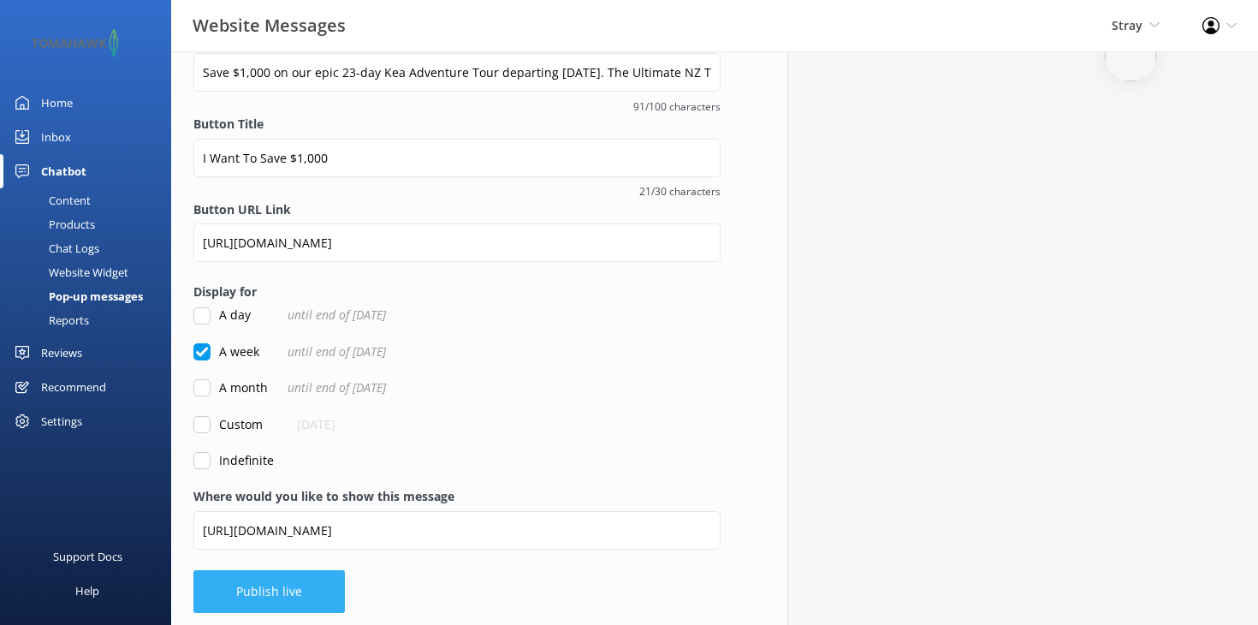
click at [280, 601] on button "Publish live" at bounding box center [269, 591] width 152 height 43
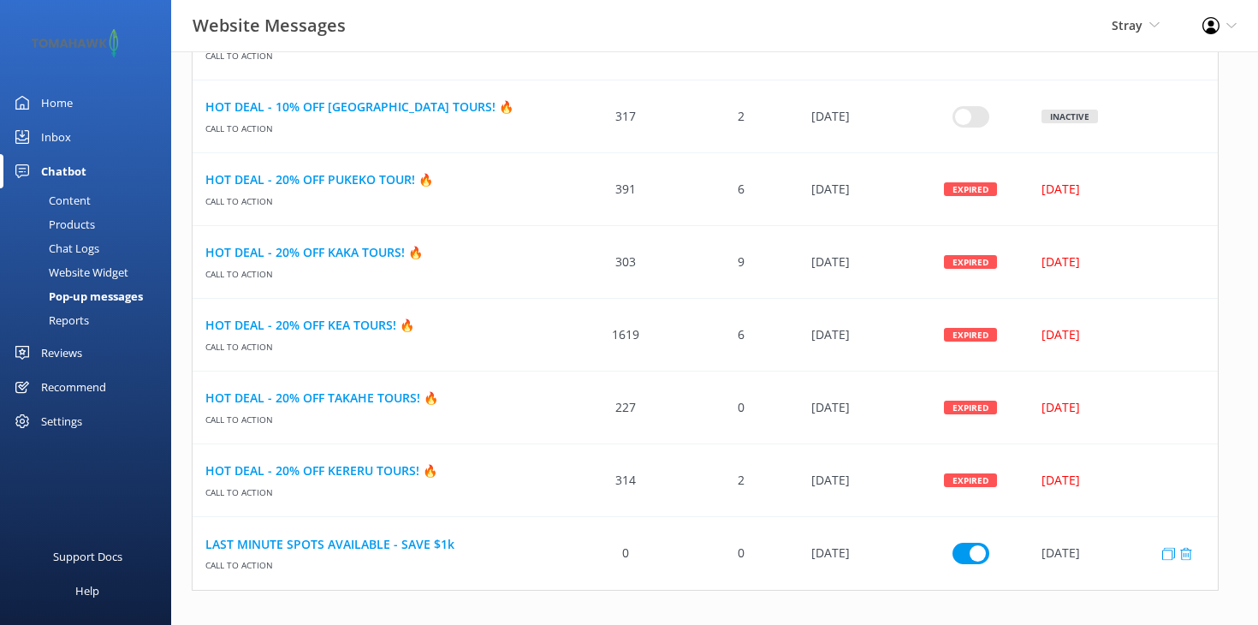
scroll to position [678, 0]
click at [367, 544] on link "LAST MINUTE SPOTS AVAILABLE - SAVE $1k" at bounding box center [380, 545] width 350 height 19
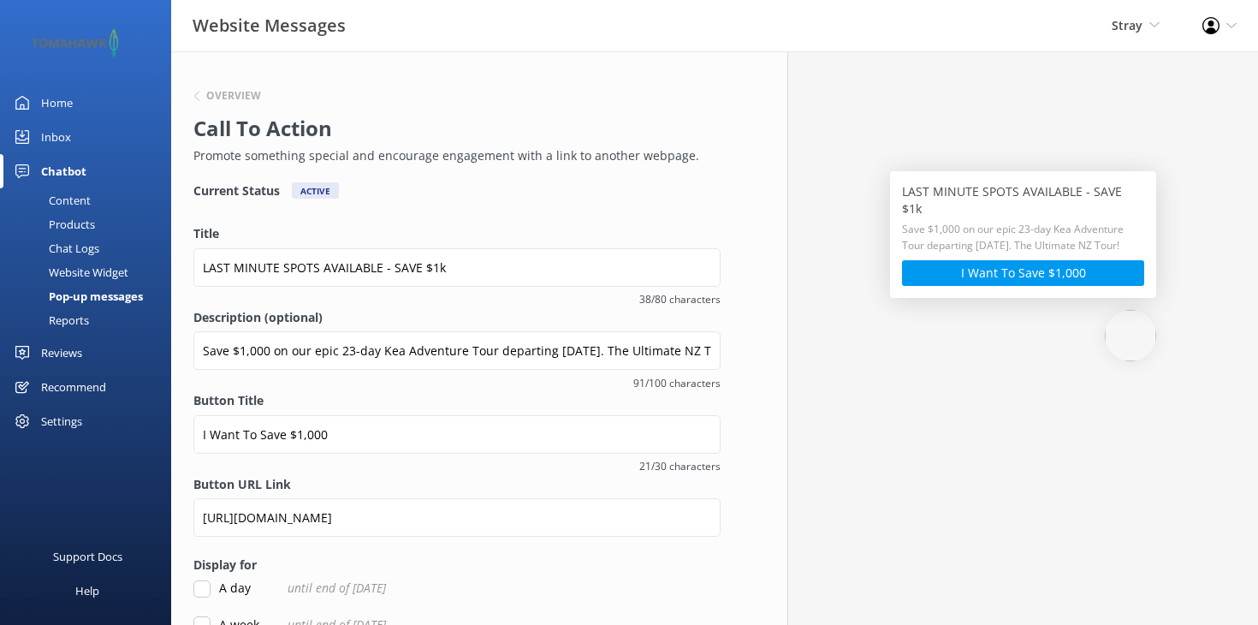
click at [1136, 321] on img at bounding box center [1130, 335] width 51 height 51
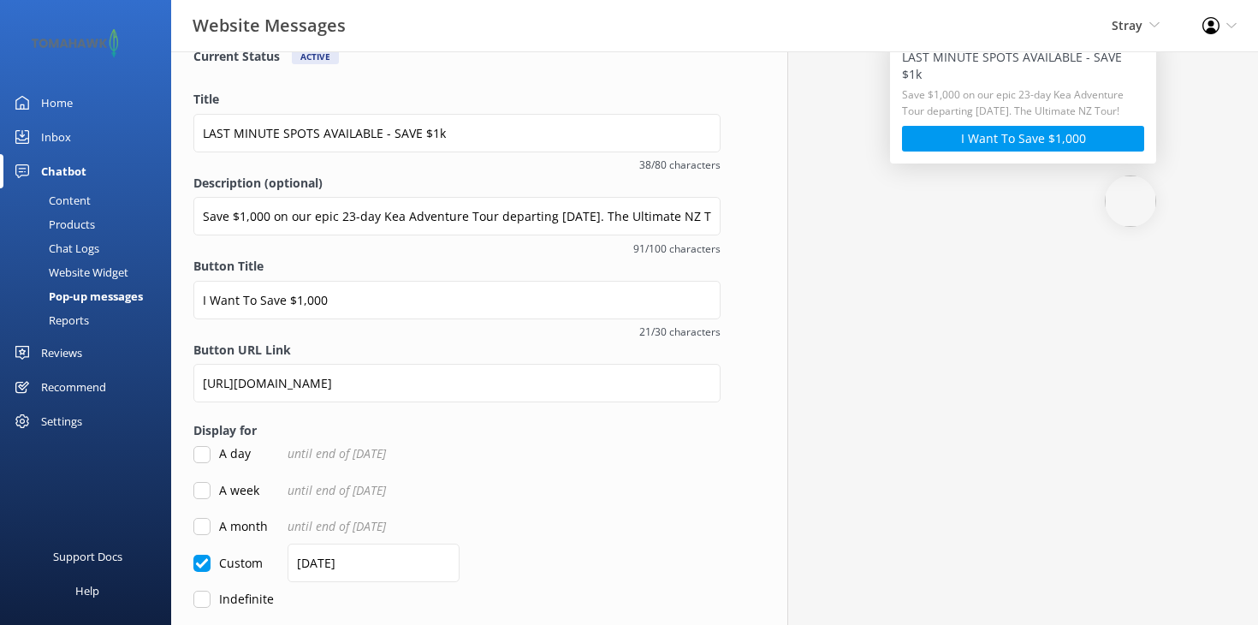
scroll to position [146, 0]
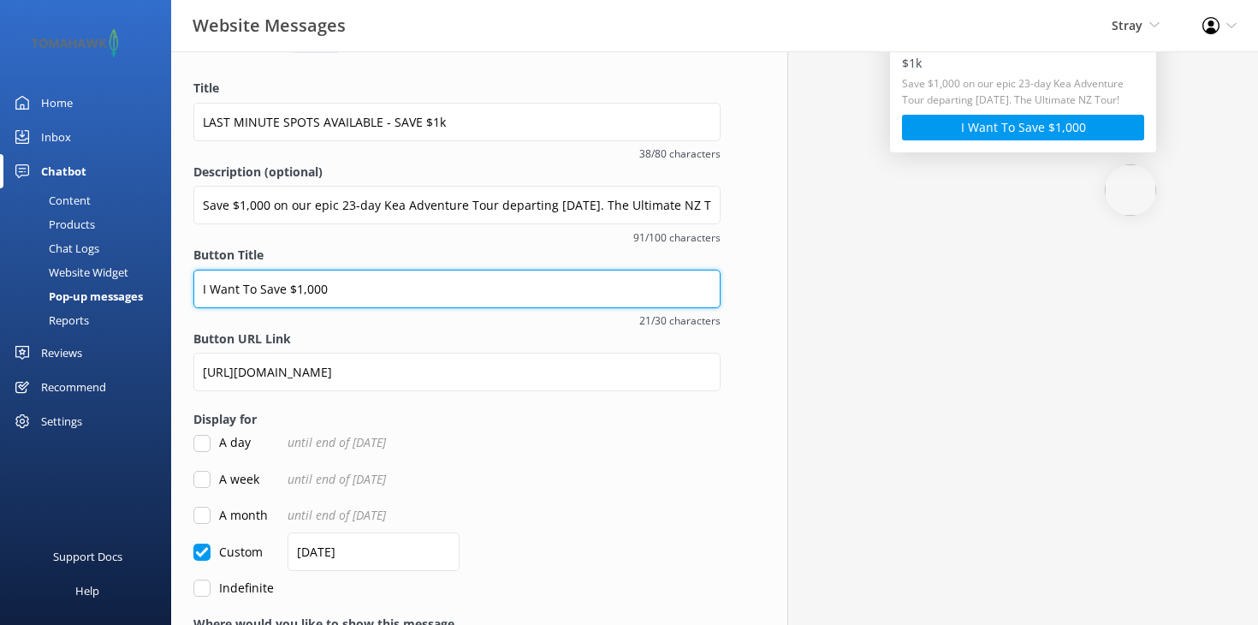
click at [384, 285] on input "I Want To Save $1,000" at bounding box center [456, 289] width 527 height 39
paste input "🧡"
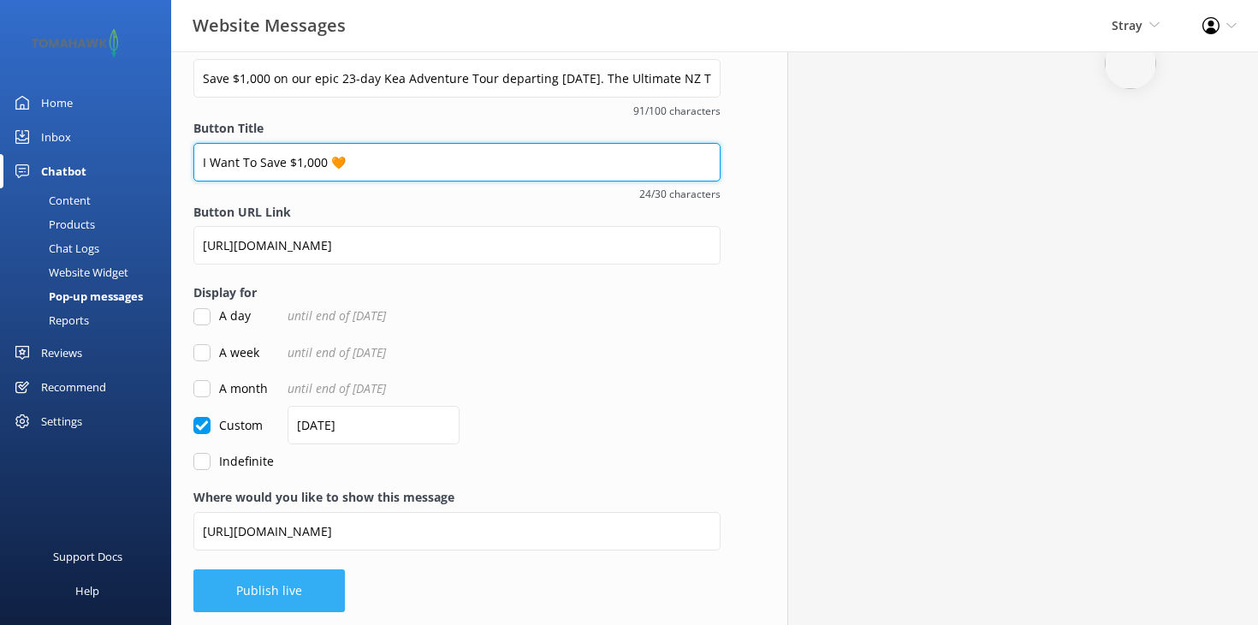
scroll to position [271, 0]
type input "I Want To Save $1,000 🧡"
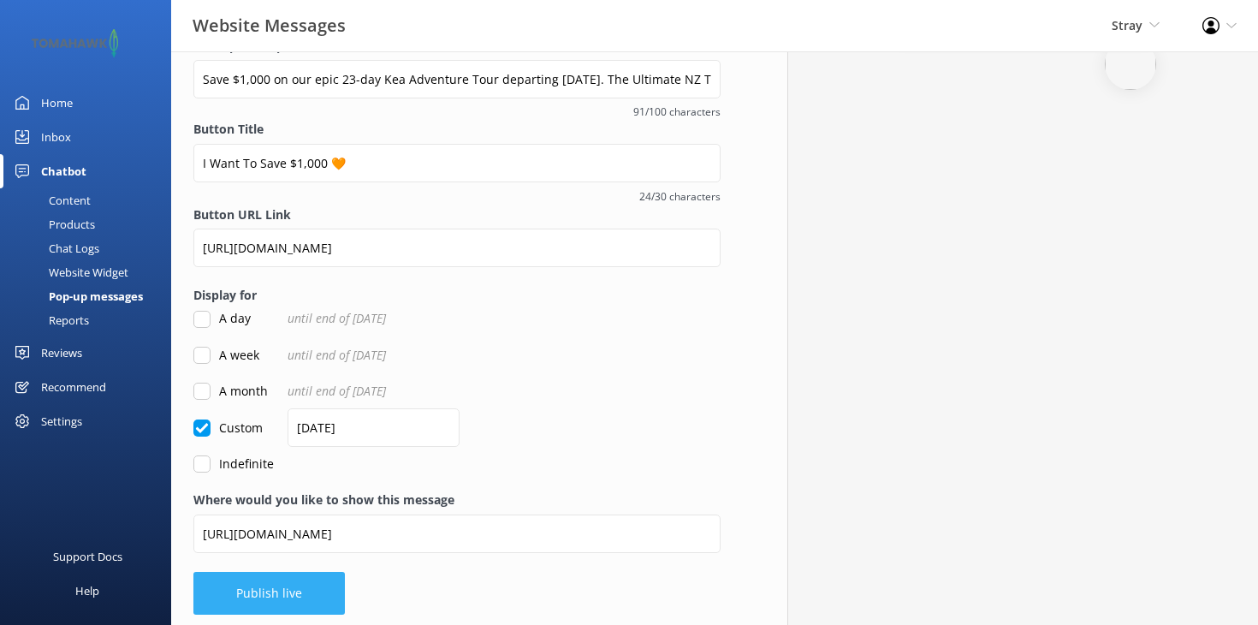
click at [293, 578] on button "Publish live" at bounding box center [269, 593] width 152 height 43
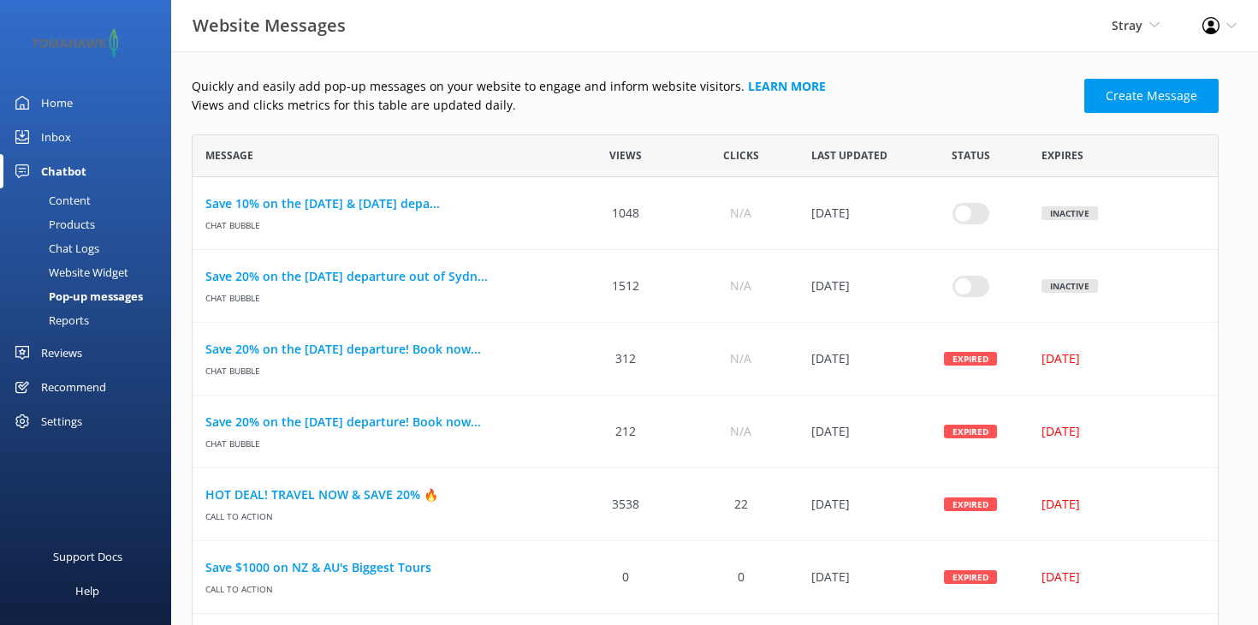
scroll to position [1, 1]
